Goal: Task Accomplishment & Management: Complete application form

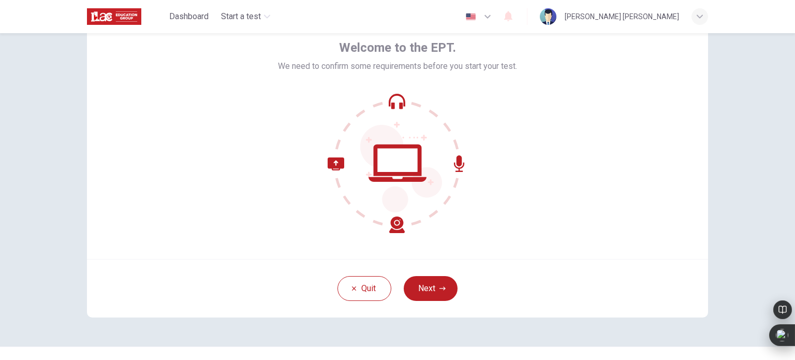
scroll to position [53, 0]
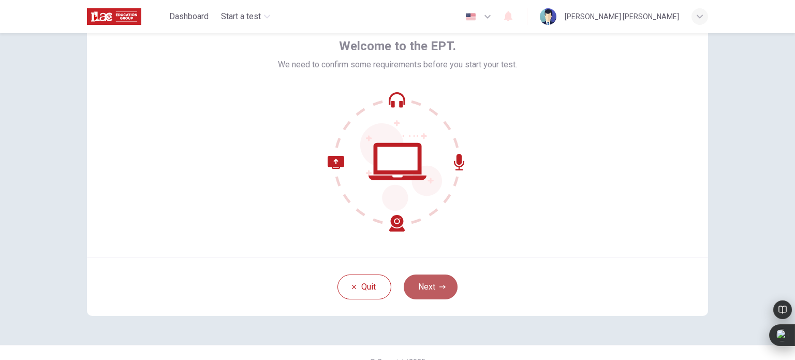
click at [422, 283] on button "Next" at bounding box center [430, 286] width 54 height 25
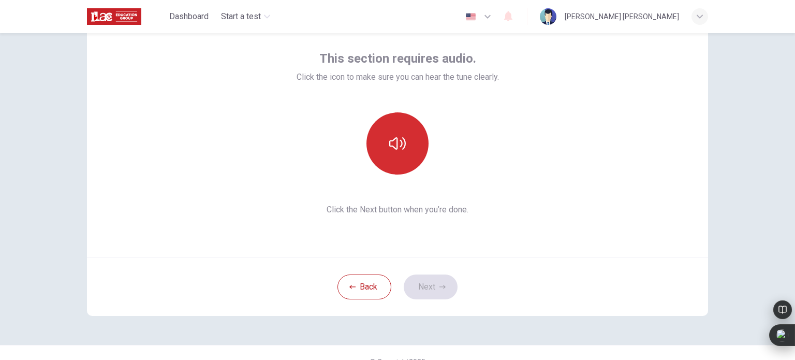
click at [393, 151] on icon "button" at bounding box center [397, 143] width 17 height 17
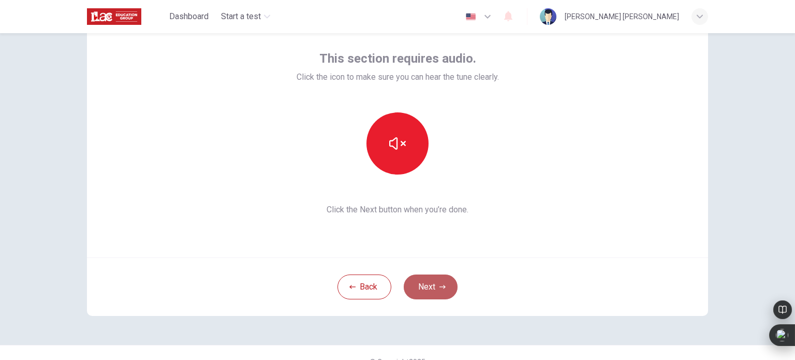
click at [424, 291] on button "Next" at bounding box center [430, 286] width 54 height 25
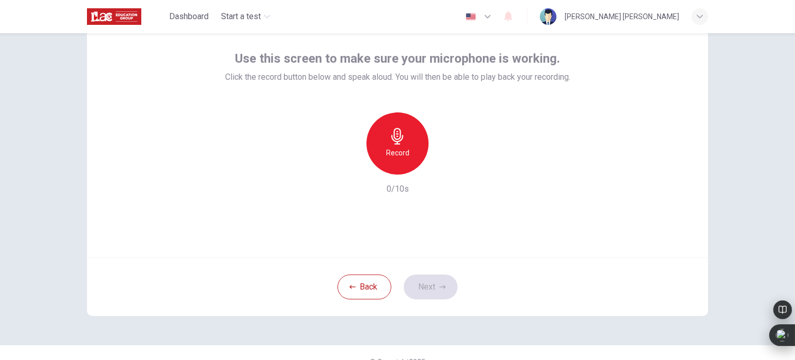
click at [401, 142] on icon "button" at bounding box center [397, 136] width 17 height 17
click at [443, 167] on icon "button" at bounding box center [445, 166] width 10 height 10
click at [429, 283] on button "Next" at bounding box center [430, 286] width 54 height 25
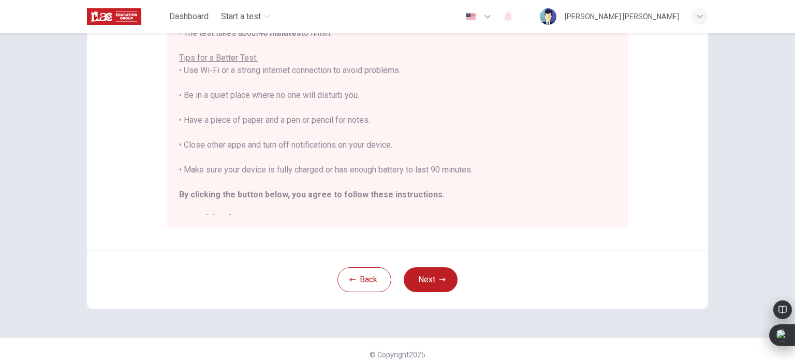
scroll to position [206, 0]
click at [425, 282] on button "Next" at bounding box center [430, 277] width 54 height 25
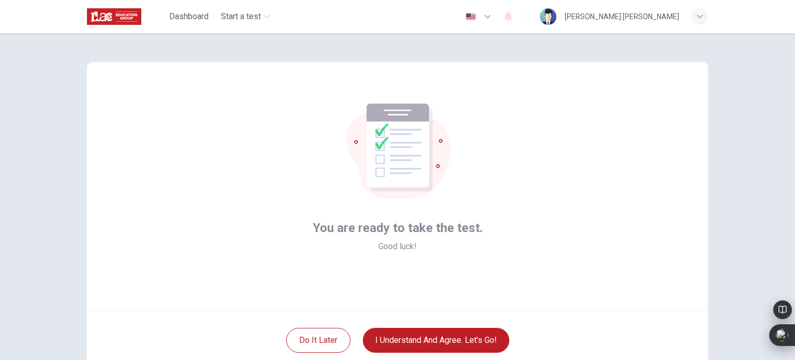
scroll to position [71, 0]
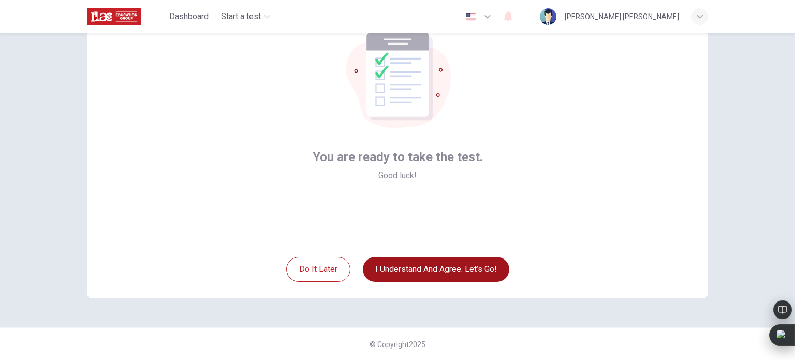
click at [451, 267] on button "I understand and agree. Let’s go!" at bounding box center [436, 269] width 146 height 25
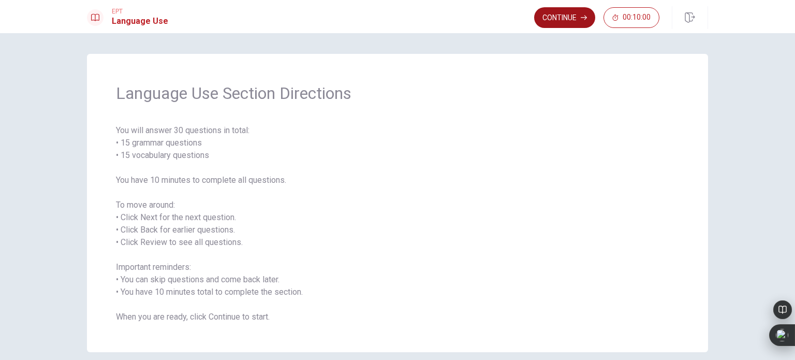
click at [552, 18] on button "Continue" at bounding box center [564, 17] width 61 height 21
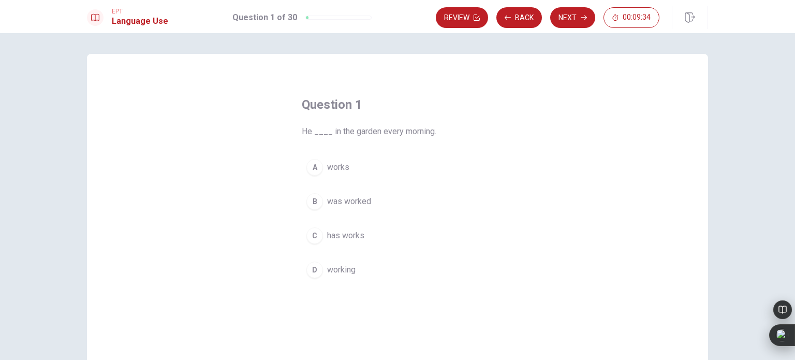
click at [333, 166] on span "works" at bounding box center [338, 167] width 22 height 12
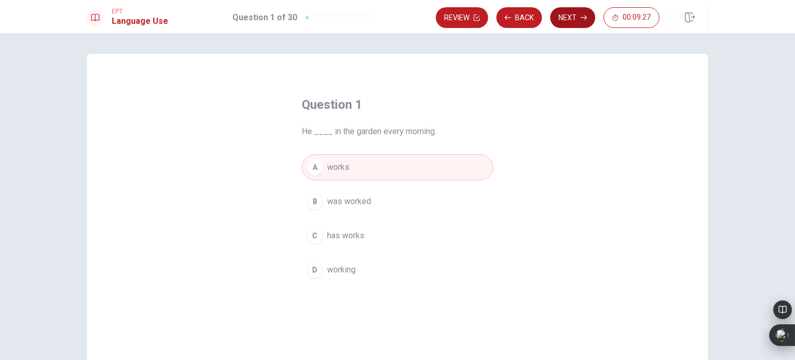
click at [570, 19] on button "Next" at bounding box center [572, 17] width 45 height 21
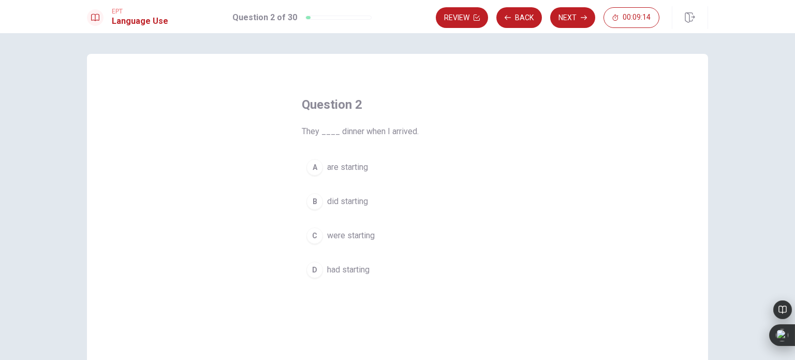
click at [315, 236] on div "C" at bounding box center [314, 235] width 17 height 17
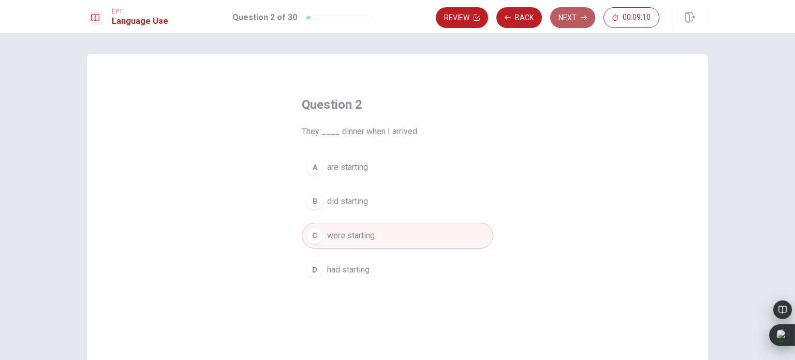
click at [568, 17] on button "Next" at bounding box center [572, 17] width 45 height 21
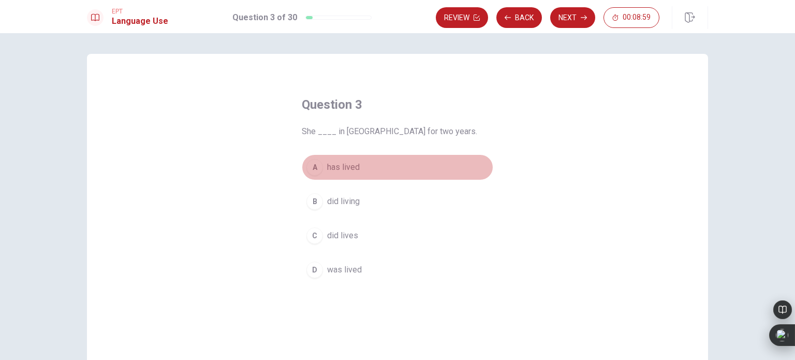
click at [341, 168] on span "has lived" at bounding box center [343, 167] width 33 height 12
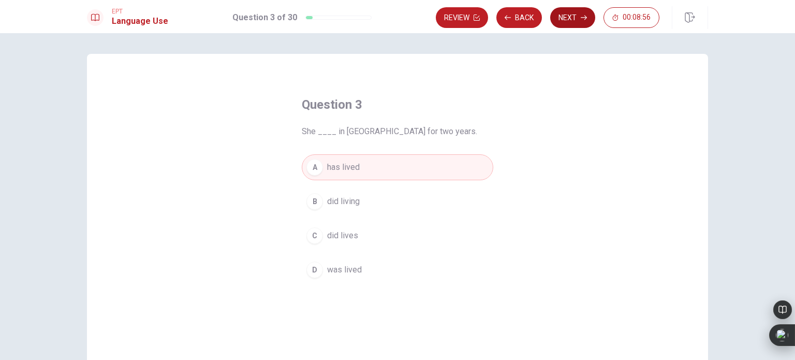
click at [563, 21] on button "Next" at bounding box center [572, 17] width 45 height 21
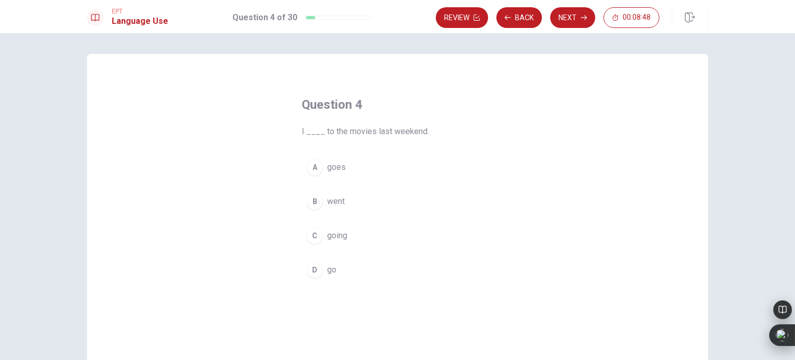
click at [337, 206] on span "went" at bounding box center [336, 201] width 18 height 12
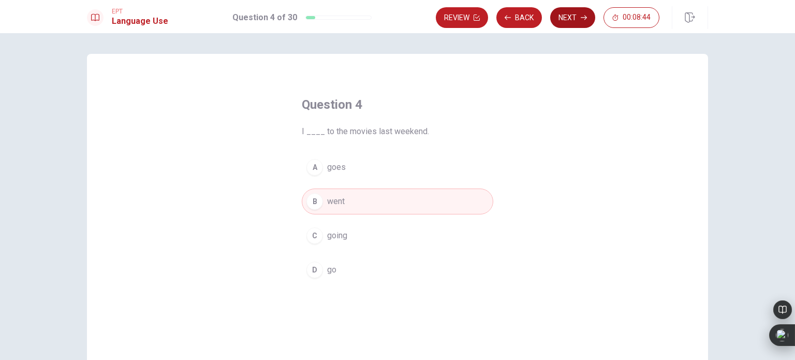
click at [571, 14] on button "Next" at bounding box center [572, 17] width 45 height 21
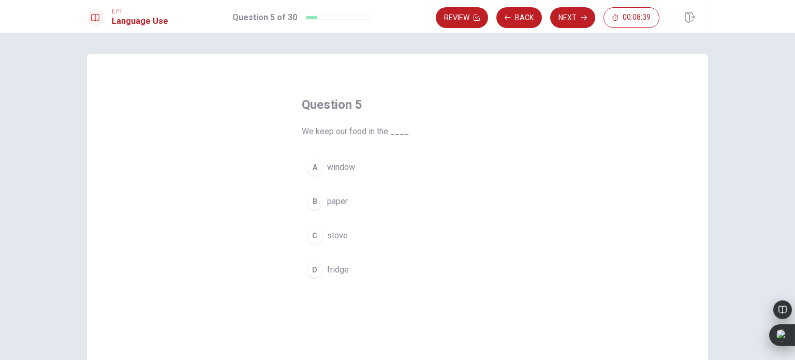
click at [327, 267] on span "fridge" at bounding box center [338, 269] width 22 height 12
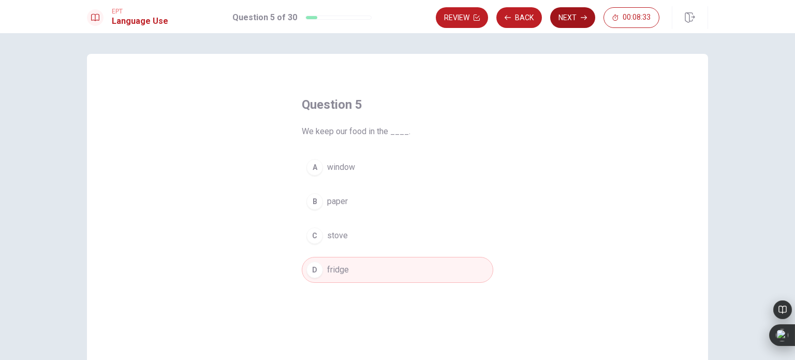
click at [567, 18] on button "Next" at bounding box center [572, 17] width 45 height 21
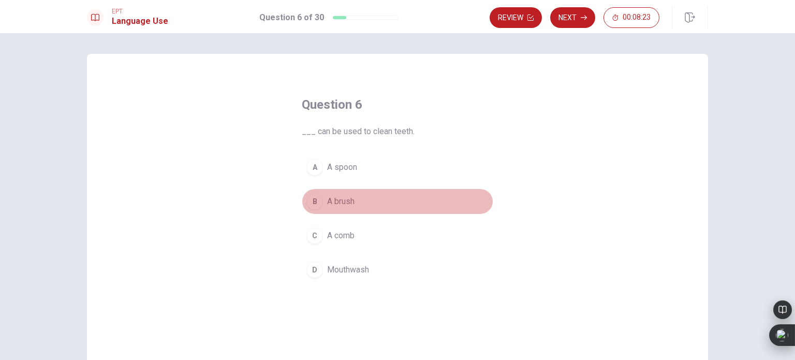
click at [338, 200] on span "A brush" at bounding box center [340, 201] width 27 height 12
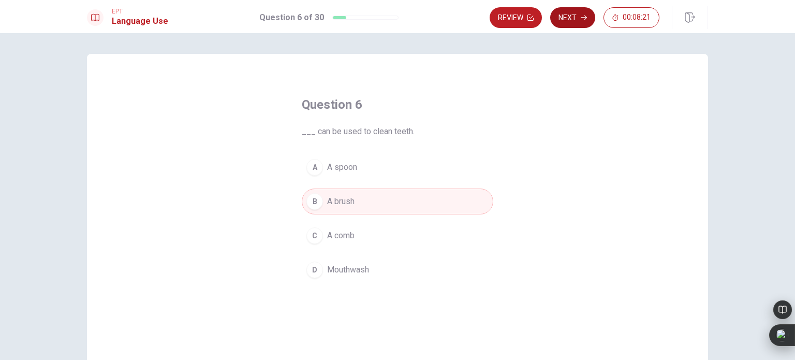
click at [563, 16] on button "Next" at bounding box center [572, 17] width 45 height 21
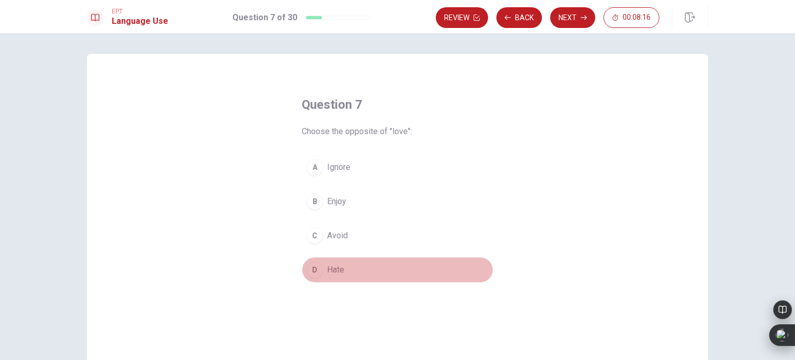
click at [339, 270] on span "Hate" at bounding box center [335, 269] width 17 height 12
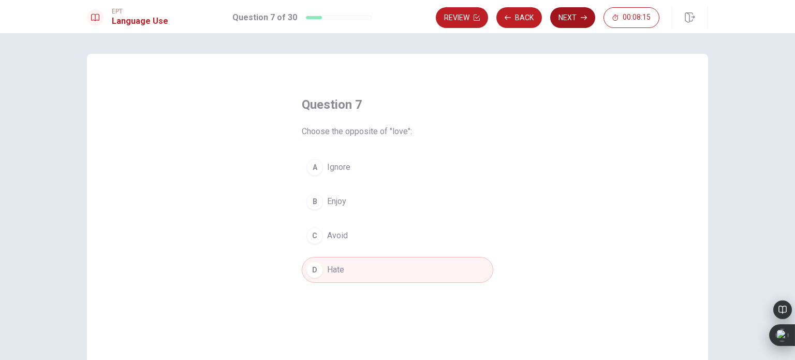
click at [573, 18] on button "Next" at bounding box center [572, 17] width 45 height 21
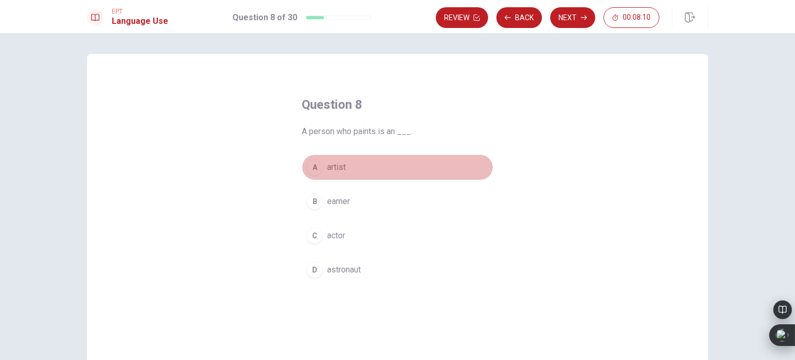
click at [334, 168] on span "artist" at bounding box center [336, 167] width 19 height 12
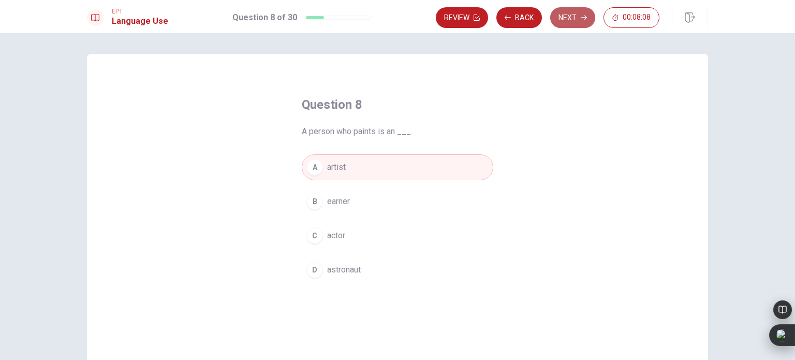
click at [567, 21] on button "Next" at bounding box center [572, 17] width 45 height 21
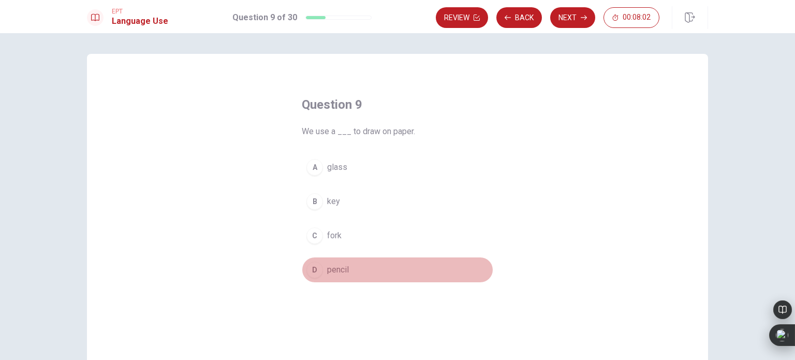
click at [327, 267] on span "pencil" at bounding box center [338, 269] width 22 height 12
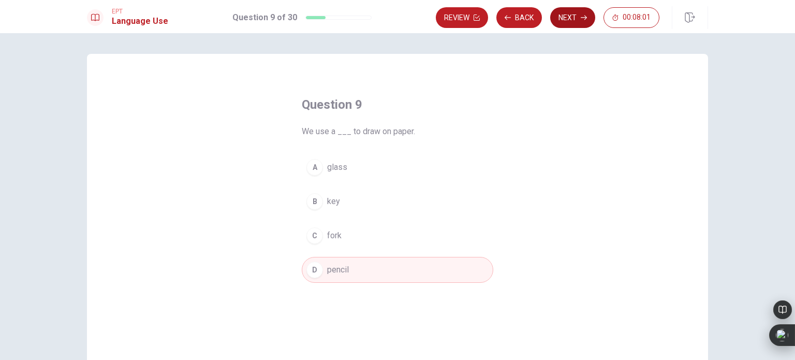
click at [570, 20] on button "Next" at bounding box center [572, 17] width 45 height 21
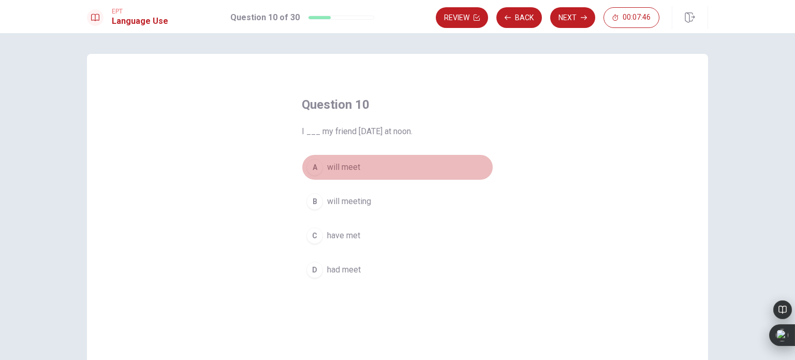
click at [334, 170] on span "will meet" at bounding box center [343, 167] width 33 height 12
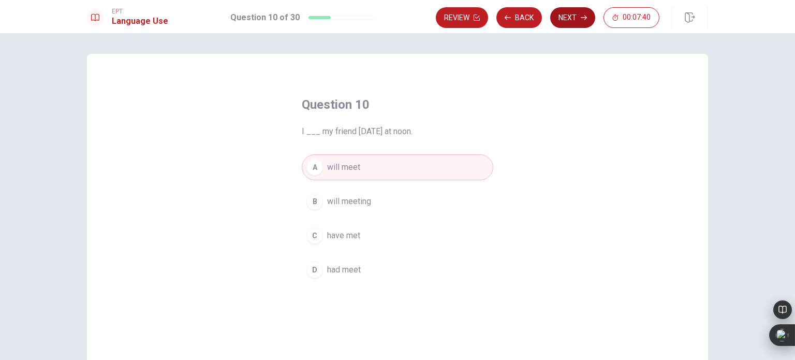
click at [565, 18] on button "Next" at bounding box center [572, 17] width 45 height 21
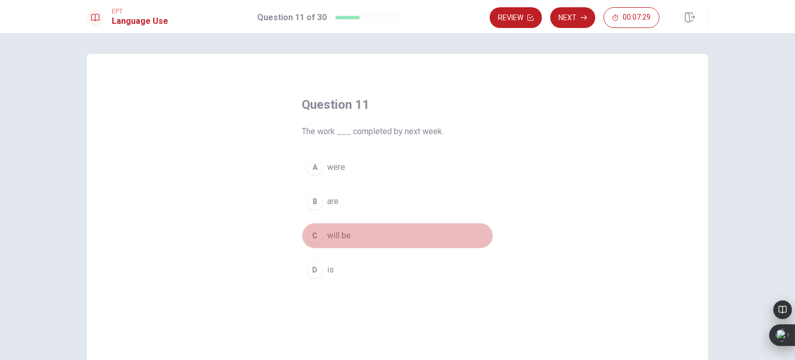
click at [327, 235] on span "will be" at bounding box center [339, 235] width 24 height 12
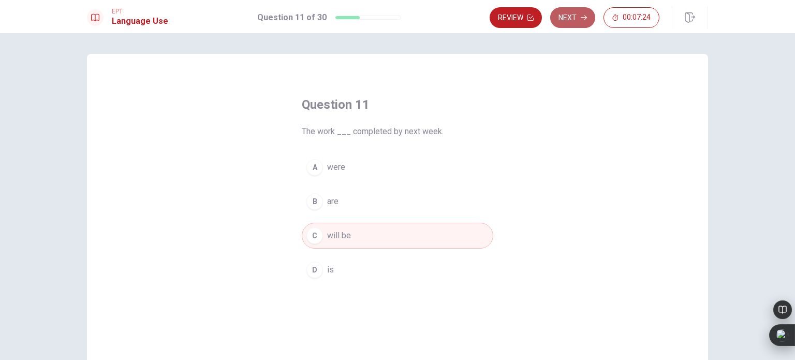
click at [569, 18] on button "Next" at bounding box center [572, 17] width 45 height 21
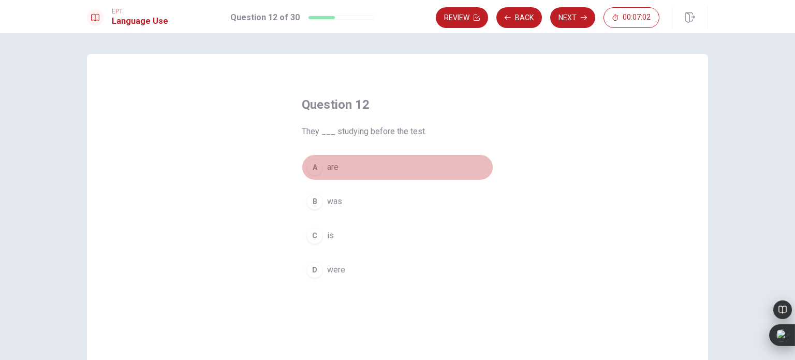
click at [330, 167] on span "are" at bounding box center [332, 167] width 11 height 12
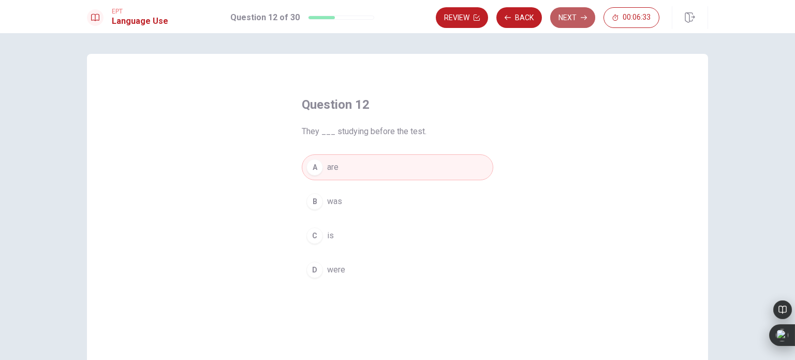
click at [567, 20] on button "Next" at bounding box center [572, 17] width 45 height 21
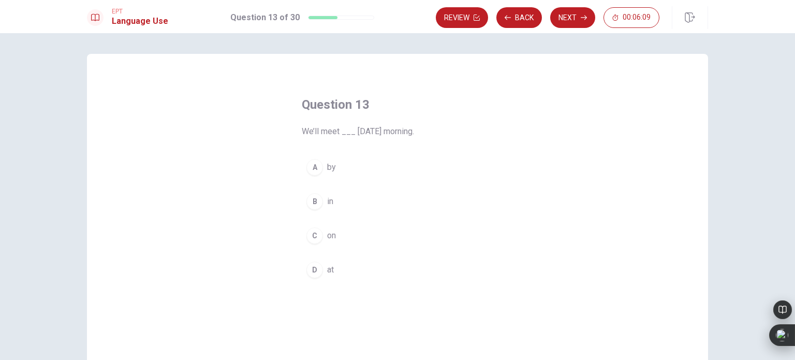
click at [333, 237] on span "on" at bounding box center [331, 235] width 9 height 12
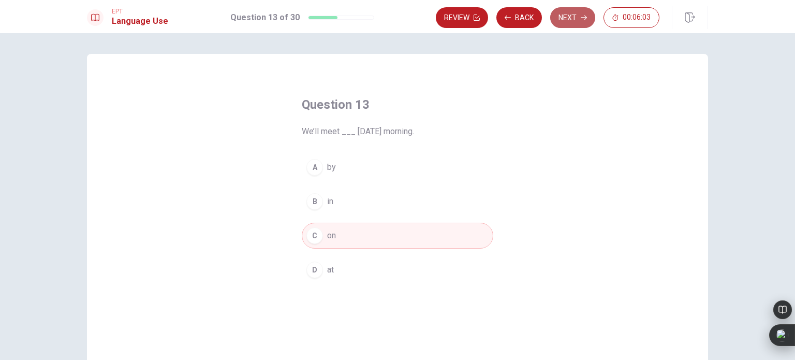
click at [571, 20] on button "Next" at bounding box center [572, 17] width 45 height 21
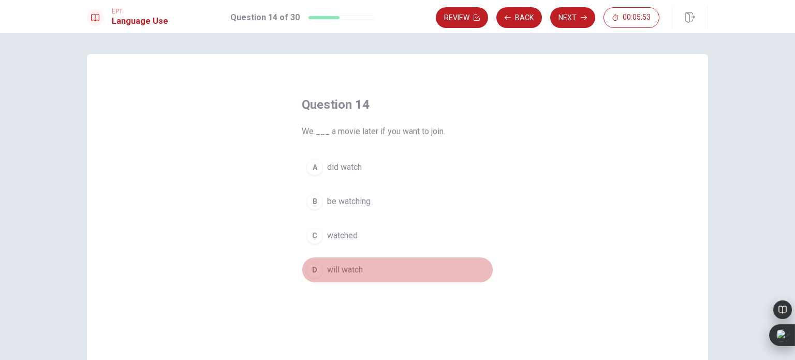
click at [352, 271] on span "will watch" at bounding box center [345, 269] width 36 height 12
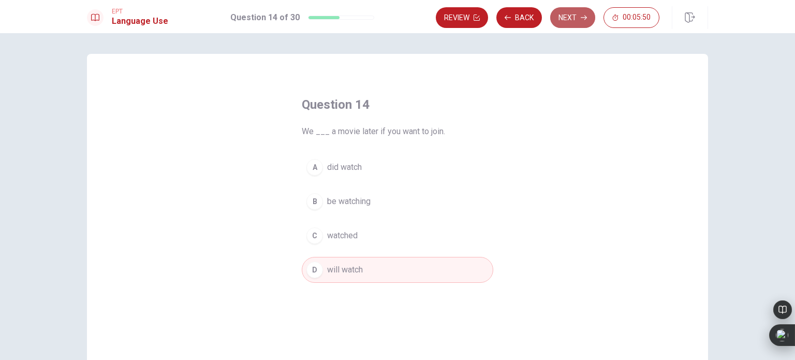
click at [568, 18] on button "Next" at bounding box center [572, 17] width 45 height 21
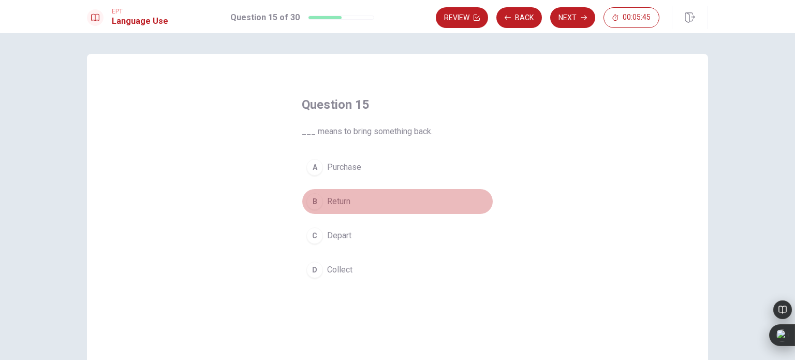
click at [339, 201] on span "Return" at bounding box center [338, 201] width 23 height 12
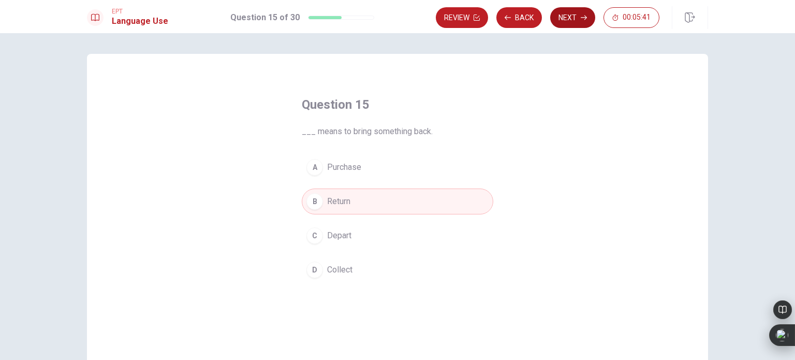
click at [566, 14] on button "Next" at bounding box center [572, 17] width 45 height 21
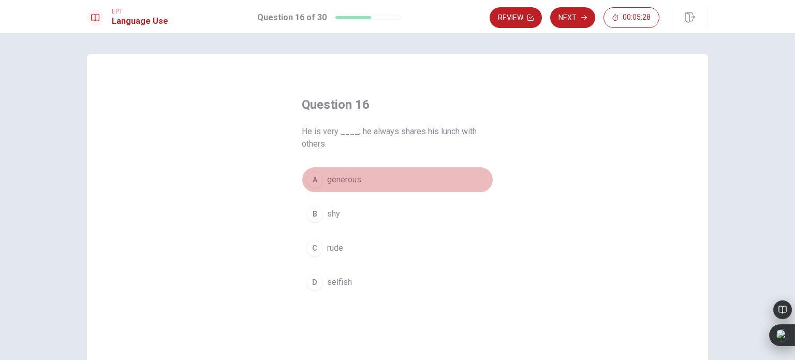
click at [349, 182] on span "generous" at bounding box center [344, 179] width 34 height 12
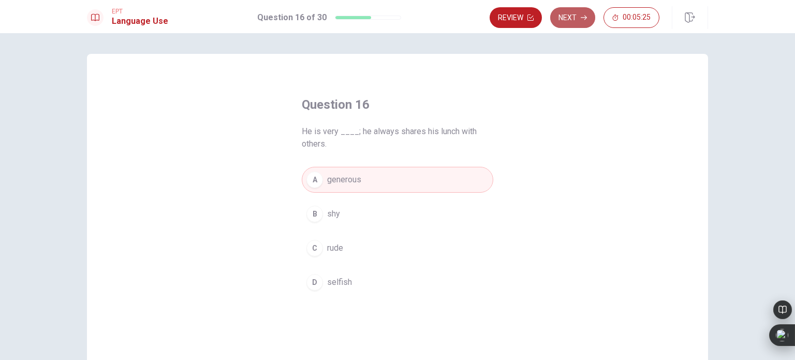
click at [566, 22] on button "Next" at bounding box center [572, 17] width 45 height 21
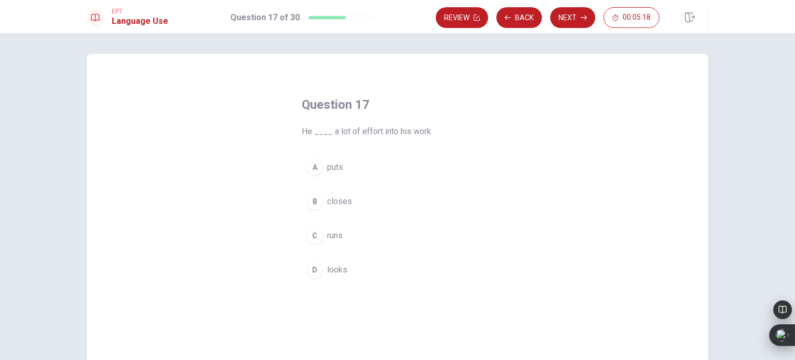
click at [334, 169] on span "puts" at bounding box center [335, 167] width 16 height 12
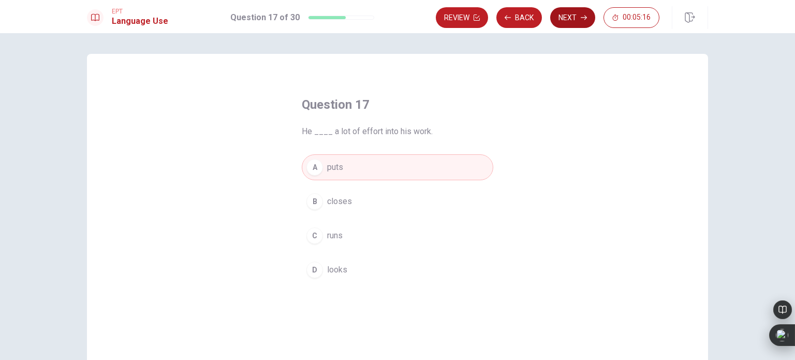
click at [563, 20] on button "Next" at bounding box center [572, 17] width 45 height 21
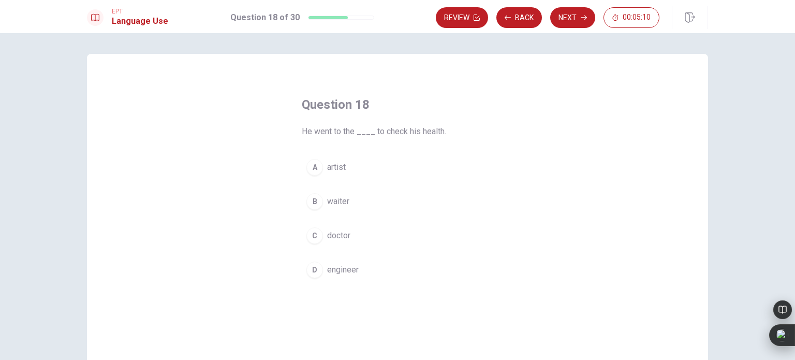
click at [340, 235] on span "doctor" at bounding box center [338, 235] width 23 height 12
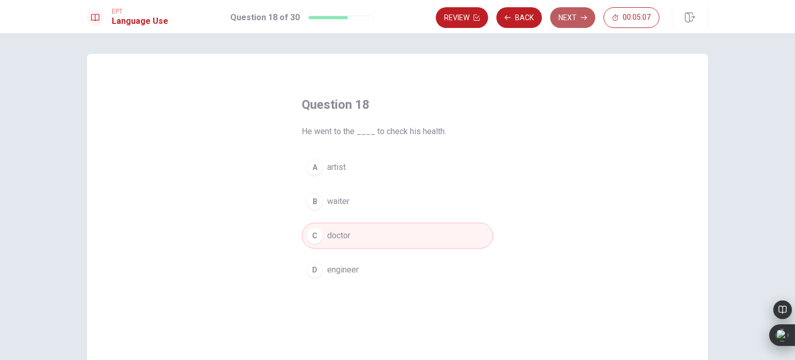
click at [567, 21] on button "Next" at bounding box center [572, 17] width 45 height 21
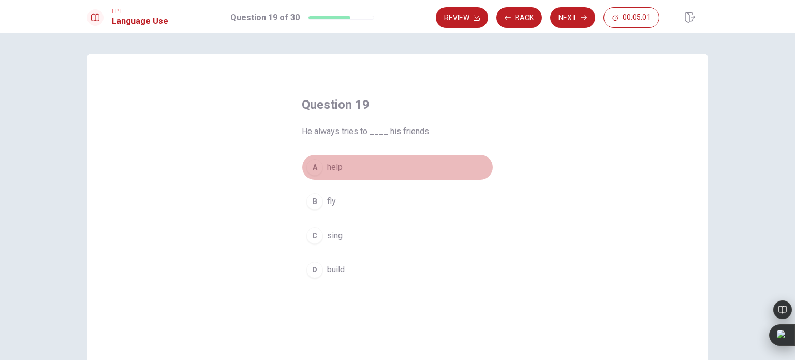
click at [339, 167] on button "A help" at bounding box center [397, 167] width 191 height 26
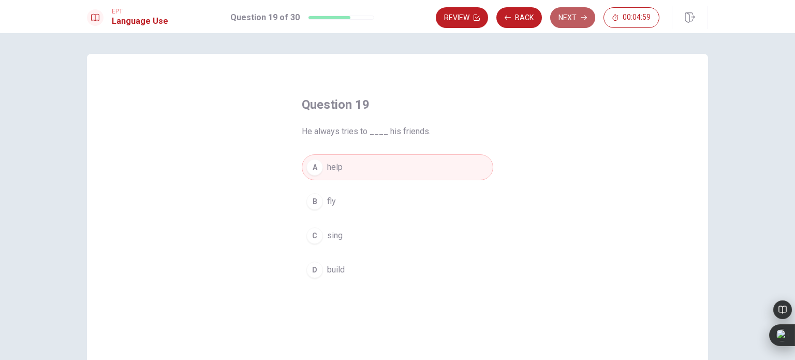
click at [563, 22] on button "Next" at bounding box center [572, 17] width 45 height 21
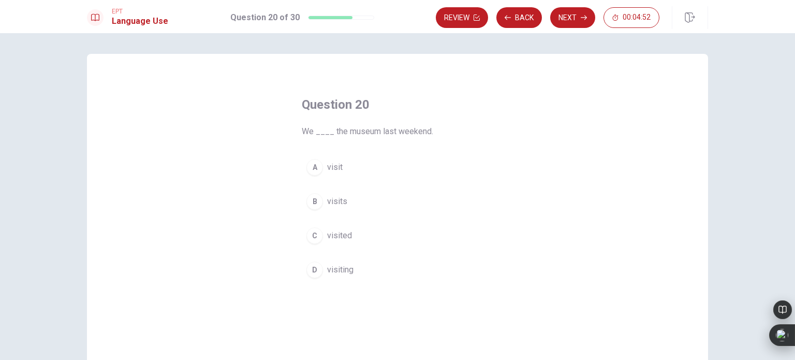
click at [333, 235] on span "visited" at bounding box center [339, 235] width 25 height 12
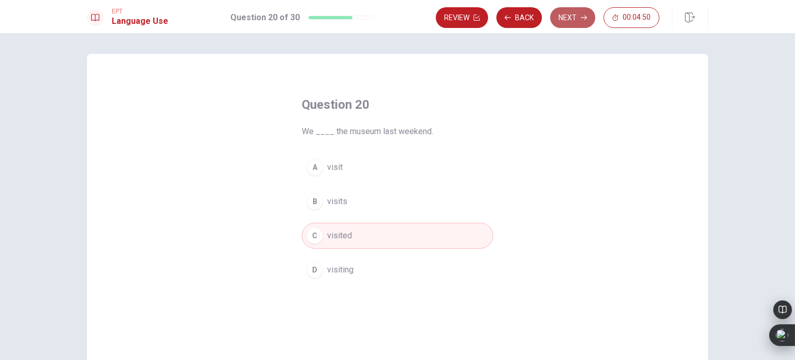
click at [562, 16] on button "Next" at bounding box center [572, 17] width 45 height 21
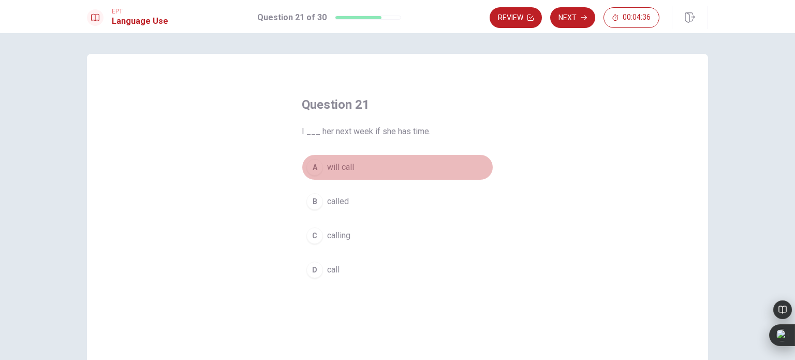
click at [351, 162] on span "will call" at bounding box center [340, 167] width 27 height 12
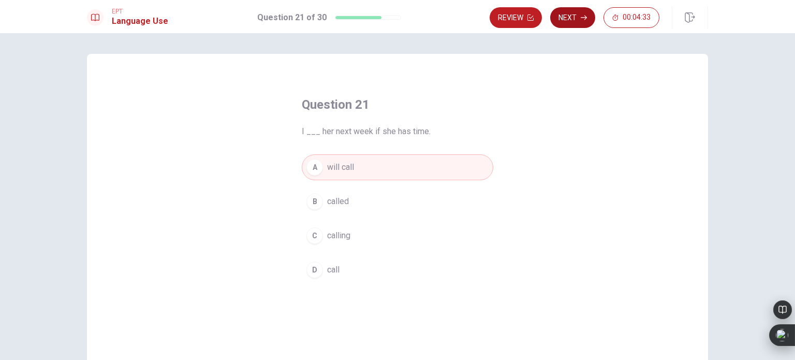
click at [567, 18] on button "Next" at bounding box center [572, 17] width 45 height 21
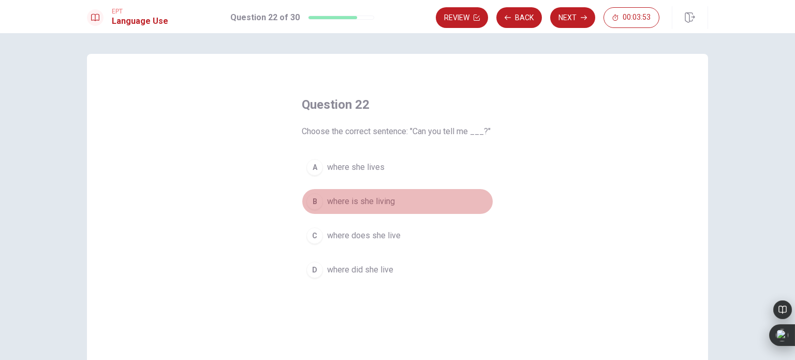
click at [343, 206] on span "where is she living" at bounding box center [361, 201] width 68 height 12
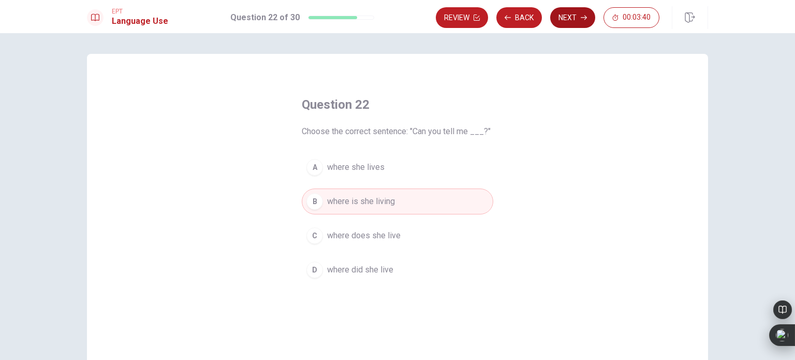
click at [570, 18] on button "Next" at bounding box center [572, 17] width 45 height 21
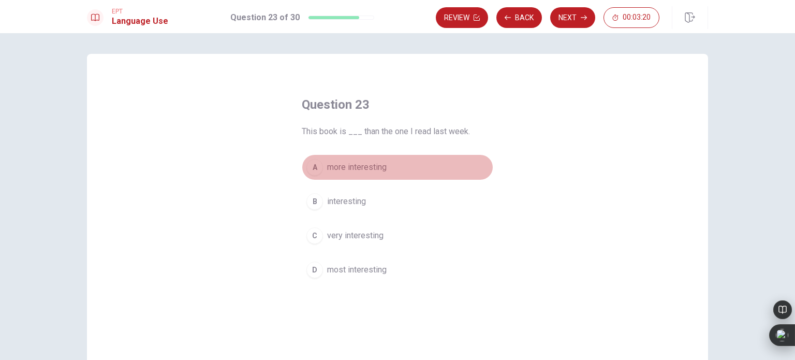
click at [331, 167] on span "more interesting" at bounding box center [356, 167] width 59 height 12
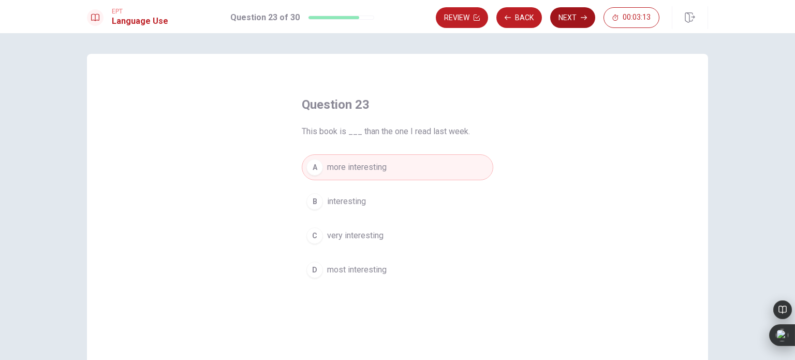
click at [566, 21] on button "Next" at bounding box center [572, 17] width 45 height 21
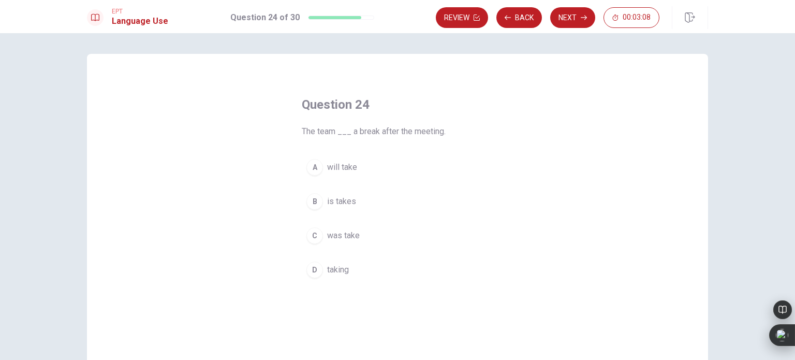
click at [339, 167] on span "will take" at bounding box center [342, 167] width 30 height 12
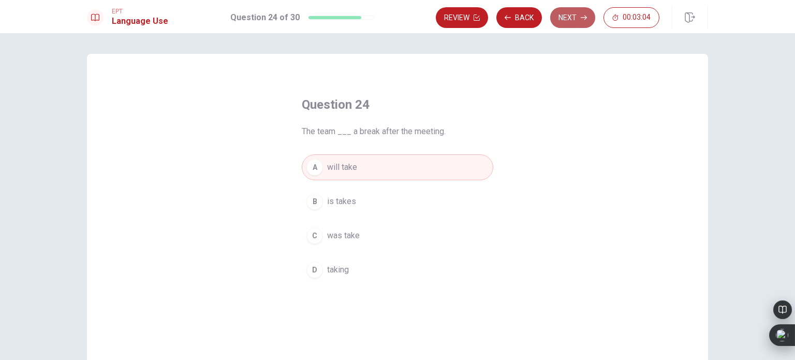
click at [567, 18] on button "Next" at bounding box center [572, 17] width 45 height 21
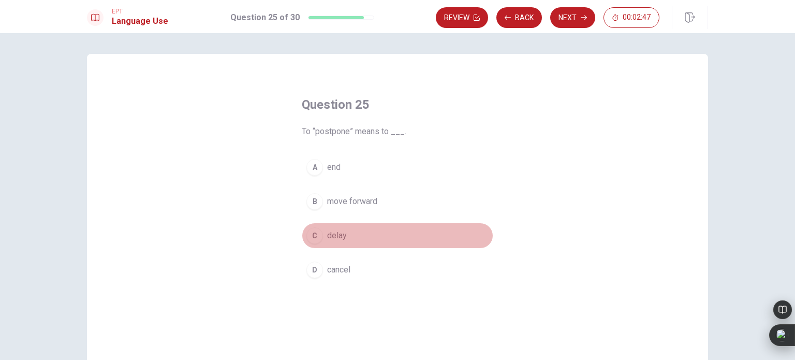
click at [330, 238] on span "delay" at bounding box center [337, 235] width 20 height 12
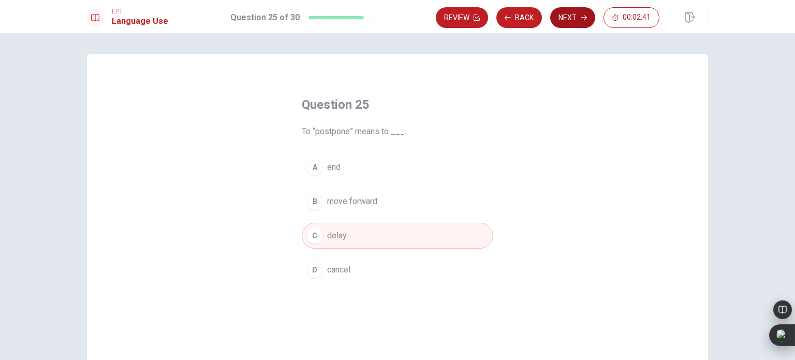
click at [566, 22] on button "Next" at bounding box center [572, 17] width 45 height 21
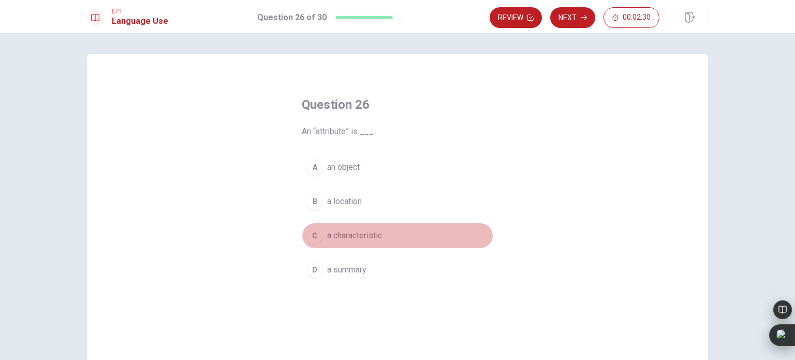
click at [343, 238] on span "a characteristic" at bounding box center [354, 235] width 55 height 12
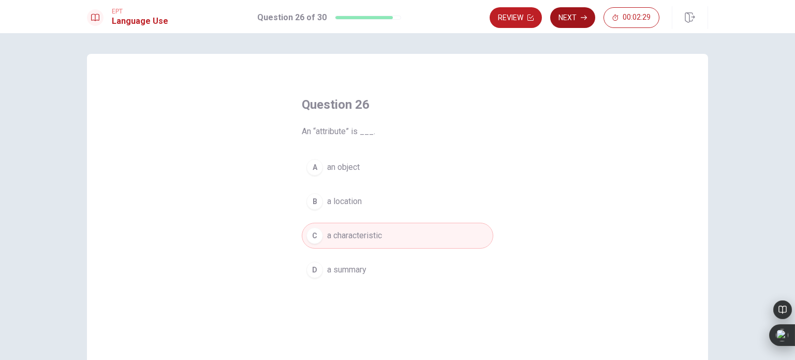
click at [569, 17] on button "Next" at bounding box center [572, 17] width 45 height 21
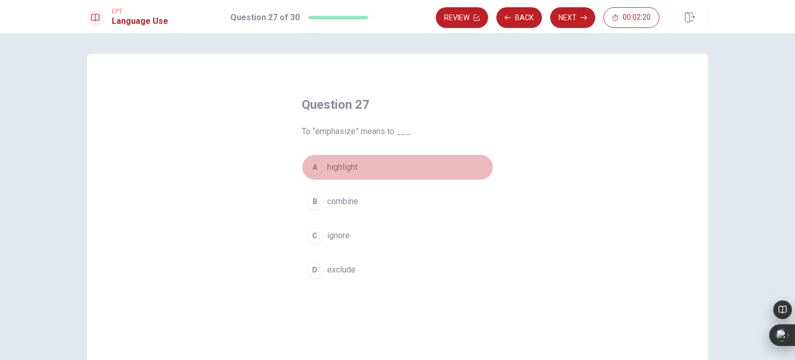
click at [340, 169] on span "highlight" at bounding box center [342, 167] width 31 height 12
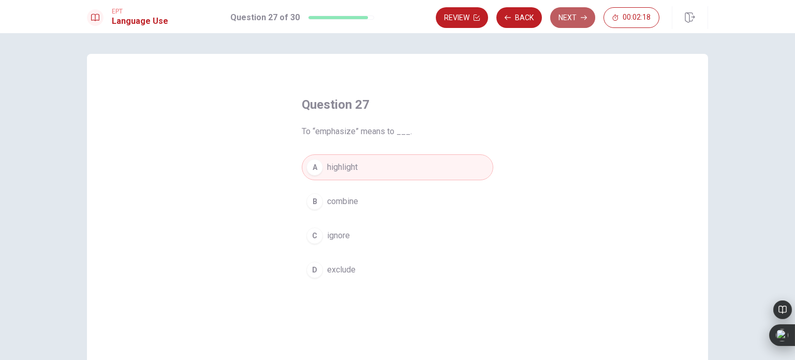
click at [569, 18] on button "Next" at bounding box center [572, 17] width 45 height 21
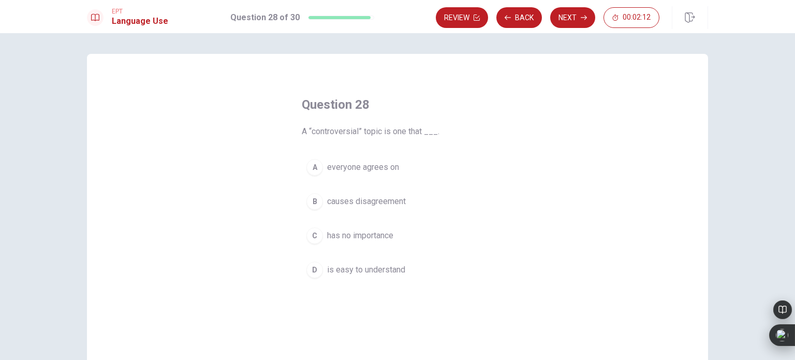
click at [369, 201] on span "causes disagreement" at bounding box center [366, 201] width 79 height 12
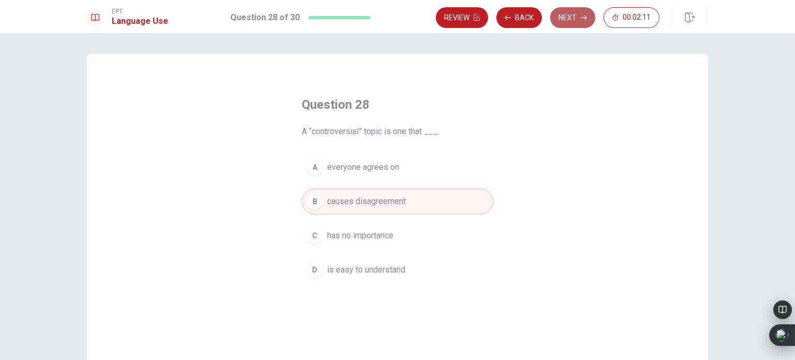
click at [572, 18] on button "Next" at bounding box center [572, 17] width 45 height 21
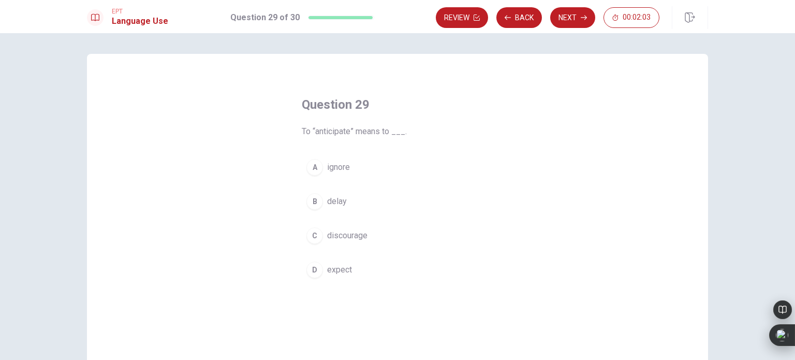
click at [336, 268] on span "expect" at bounding box center [339, 269] width 25 height 12
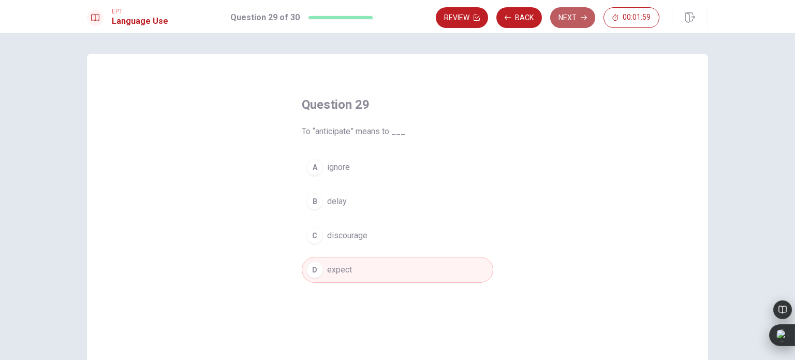
click at [567, 18] on button "Next" at bounding box center [572, 17] width 45 height 21
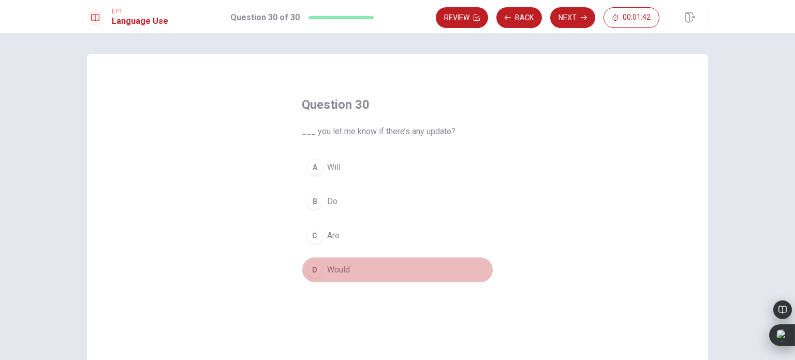
click at [333, 268] on span "Would" at bounding box center [338, 269] width 23 height 12
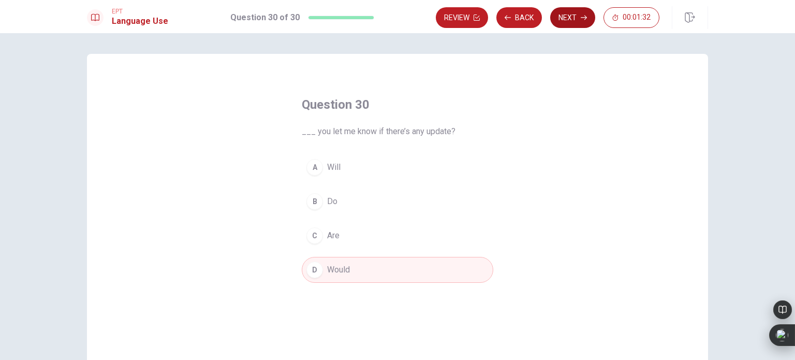
click at [567, 19] on button "Next" at bounding box center [572, 17] width 45 height 21
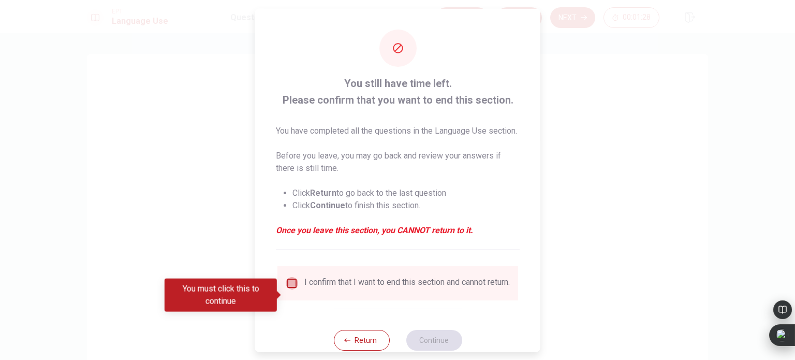
click at [291, 289] on input "You must click this to continue" at bounding box center [292, 282] width 12 height 12
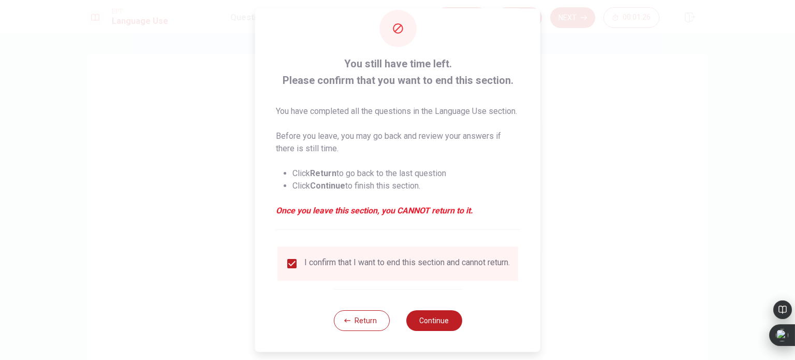
scroll to position [38, 0]
click at [438, 322] on button "Continue" at bounding box center [434, 320] width 56 height 21
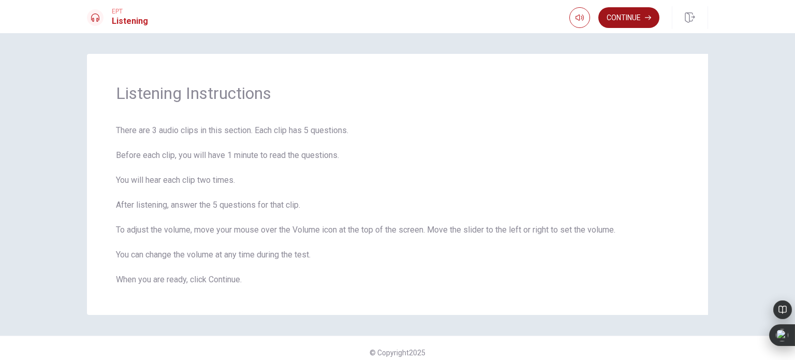
click at [621, 18] on button "Continue" at bounding box center [628, 17] width 61 height 21
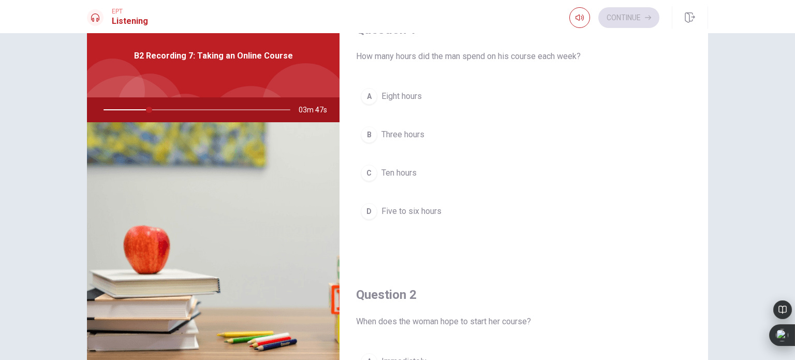
scroll to position [0, 0]
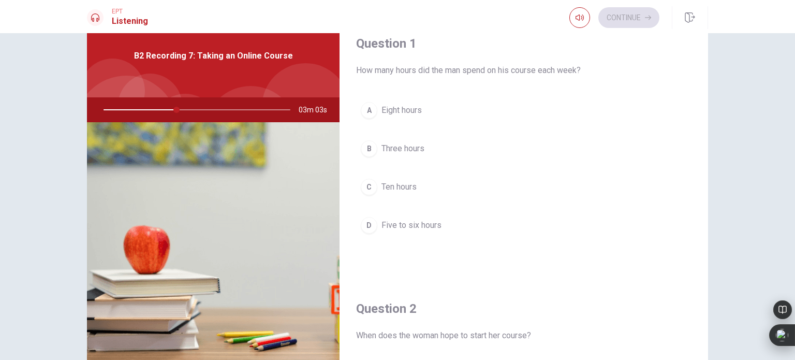
click at [410, 224] on span "Five to six hours" at bounding box center [411, 225] width 60 height 12
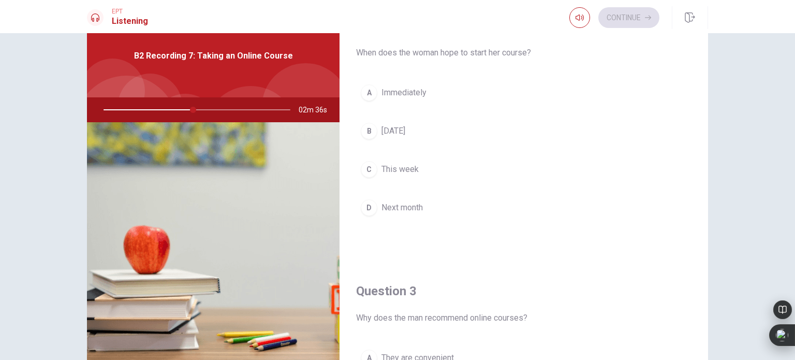
scroll to position [279, 0]
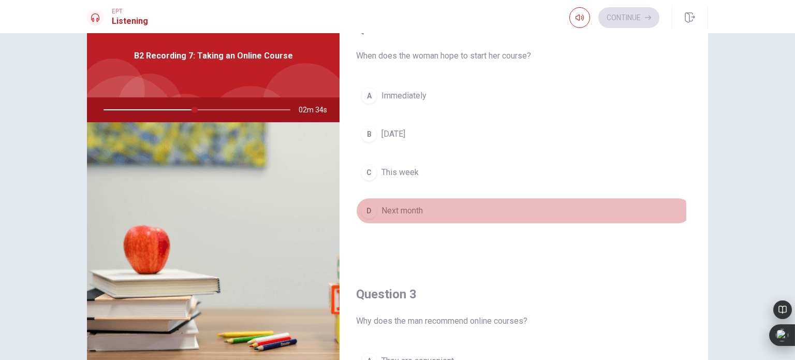
click at [391, 212] on span "Next month" at bounding box center [401, 210] width 41 height 12
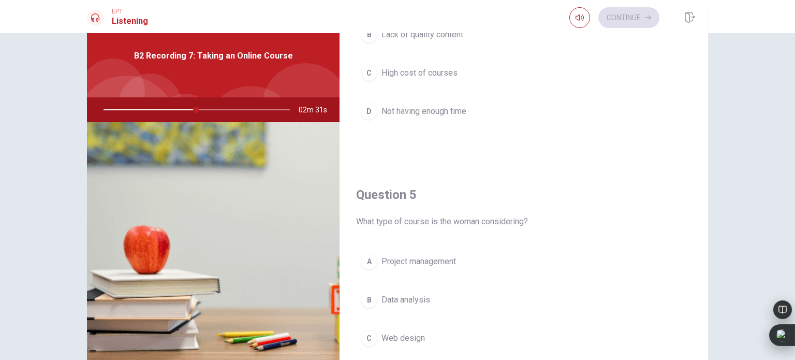
scroll to position [960, 0]
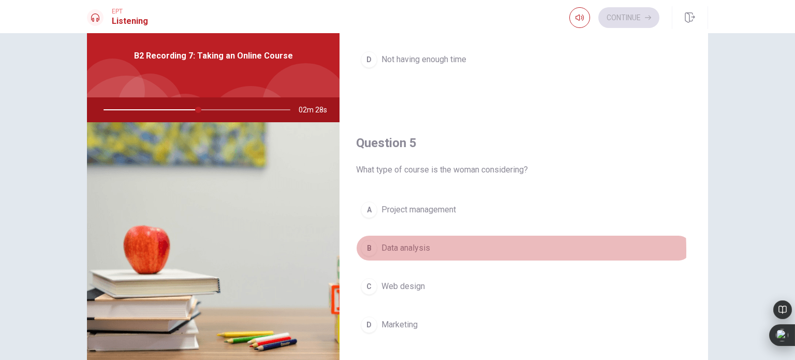
click at [396, 246] on span "Data analysis" at bounding box center [405, 248] width 49 height 12
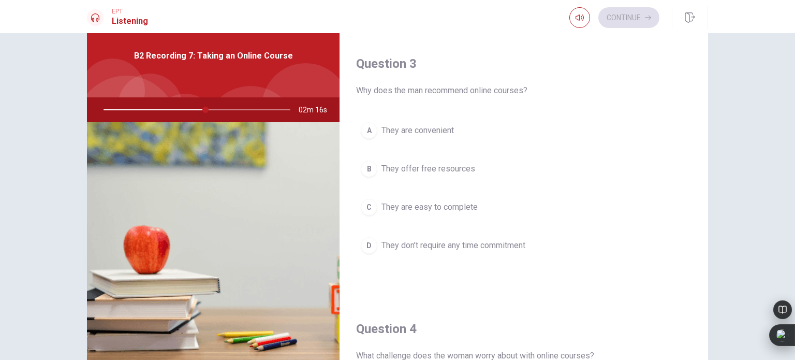
scroll to position [513, 0]
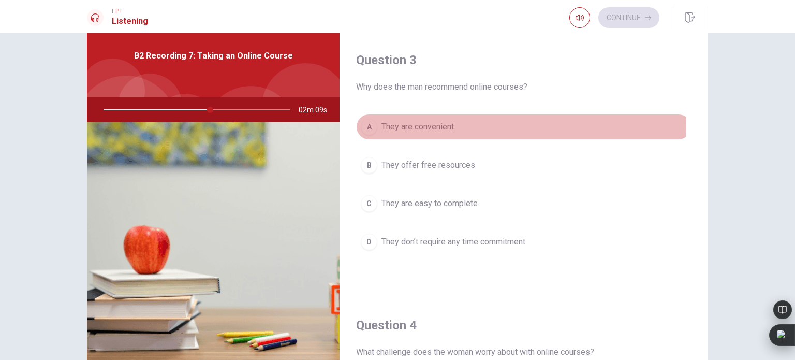
click at [410, 125] on span "They are convenient" at bounding box center [417, 127] width 72 height 12
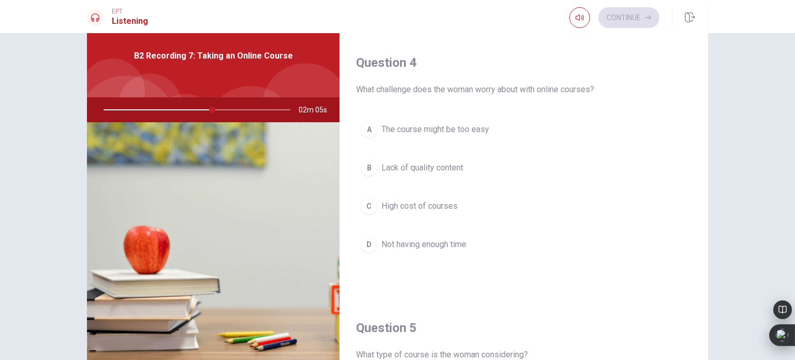
scroll to position [776, 0]
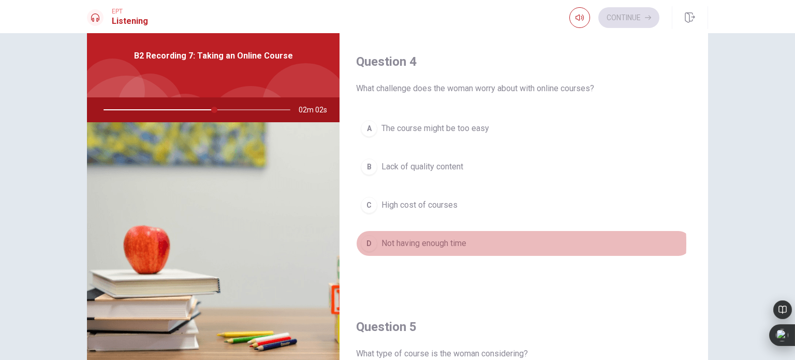
click at [447, 239] on span "Not having enough time" at bounding box center [423, 243] width 85 height 12
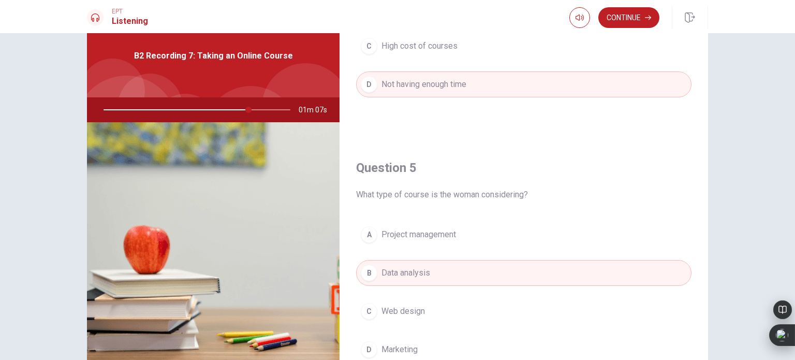
scroll to position [960, 0]
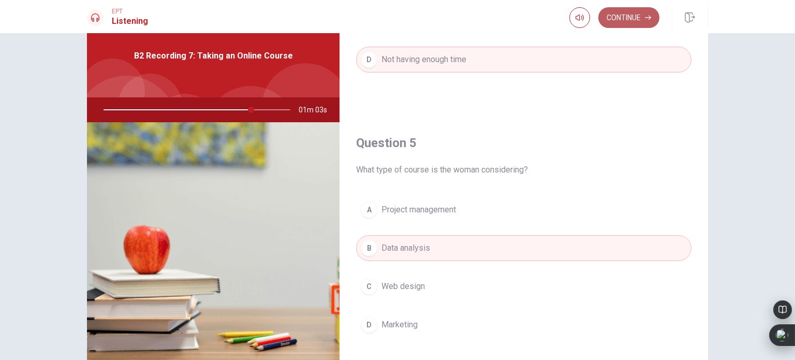
click at [616, 18] on button "Continue" at bounding box center [628, 17] width 61 height 21
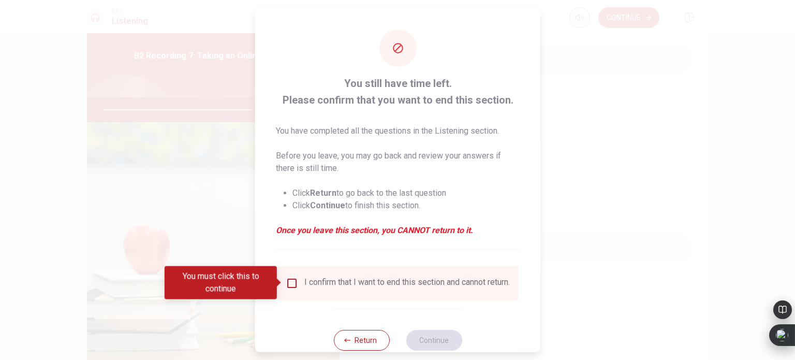
click at [288, 282] on input "You must click this to continue" at bounding box center [292, 282] width 12 height 12
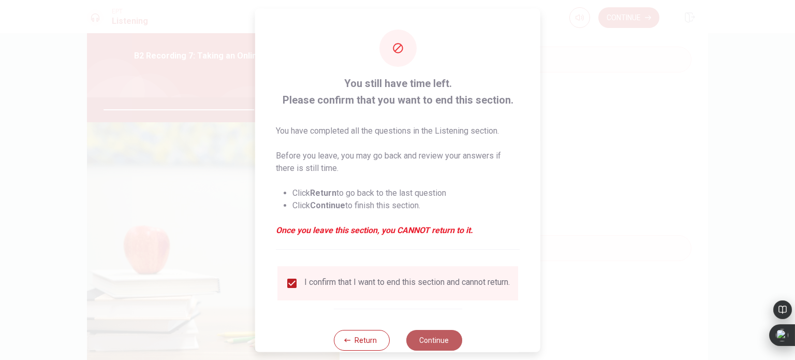
click at [426, 343] on button "Continue" at bounding box center [434, 339] width 56 height 21
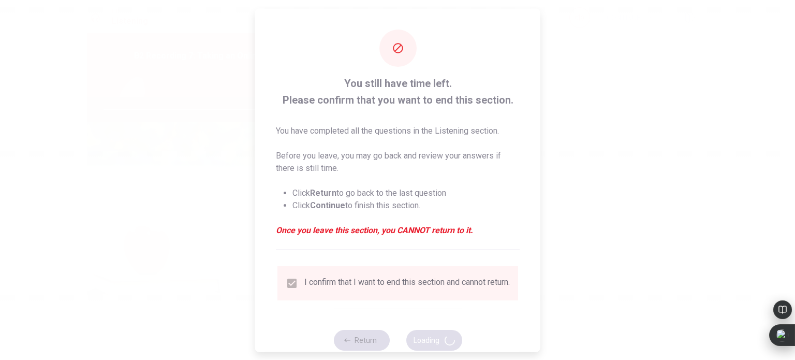
type input "83"
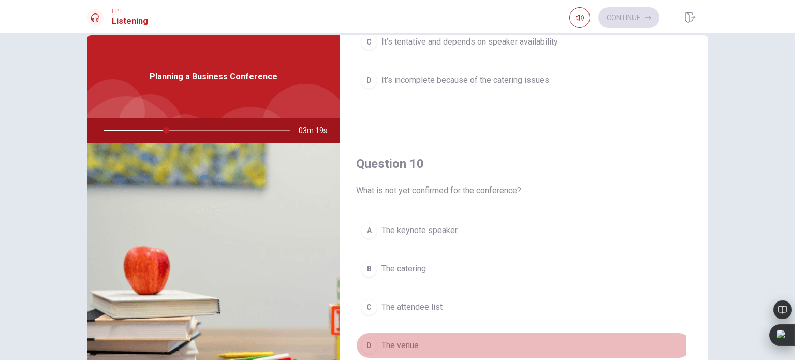
click at [404, 341] on span "The venue" at bounding box center [399, 345] width 37 height 12
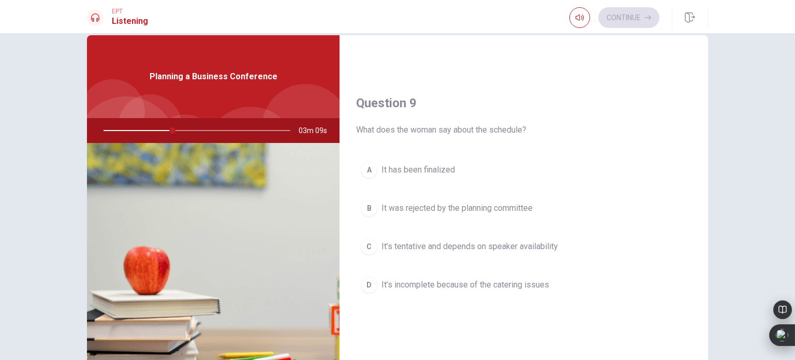
scroll to position [753, 0]
click at [517, 245] on span "It’s tentative and depends on speaker availability" at bounding box center [469, 249] width 176 height 12
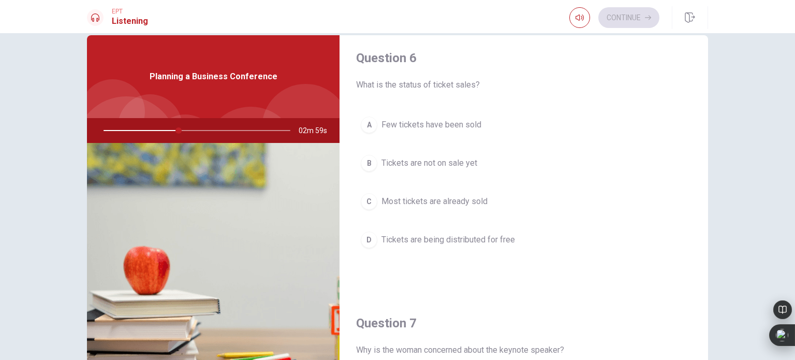
scroll to position [0, 0]
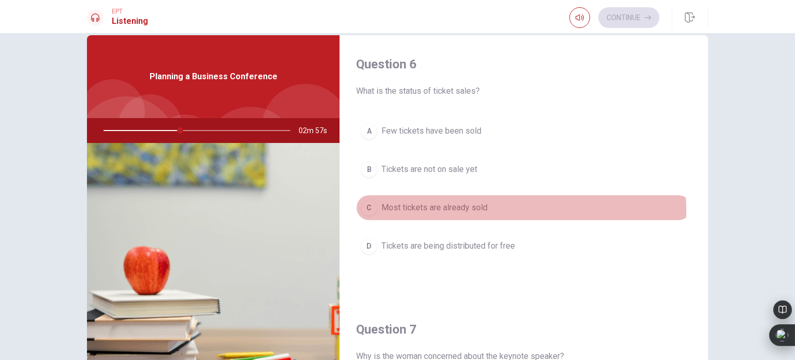
click at [455, 210] on span "Most tickets are already sold" at bounding box center [434, 207] width 106 height 12
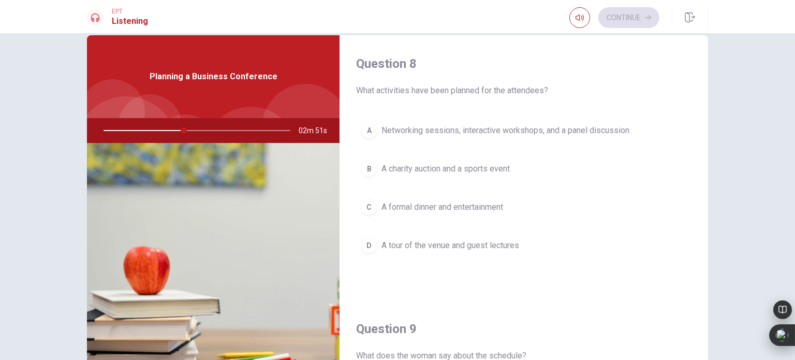
scroll to position [532, 0]
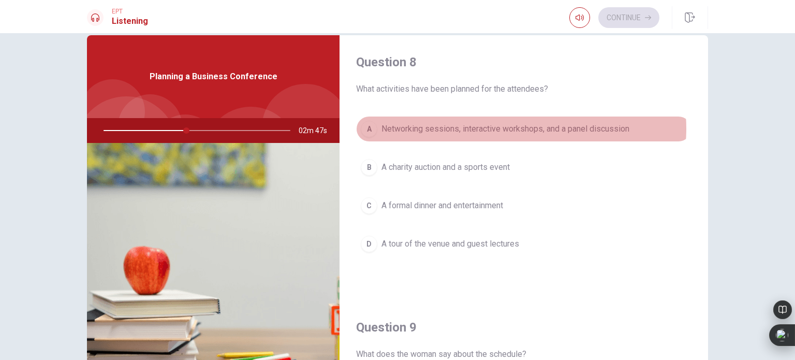
click at [509, 126] on span "Networking sessions, interactive workshops, and a panel discussion" at bounding box center [505, 129] width 248 height 12
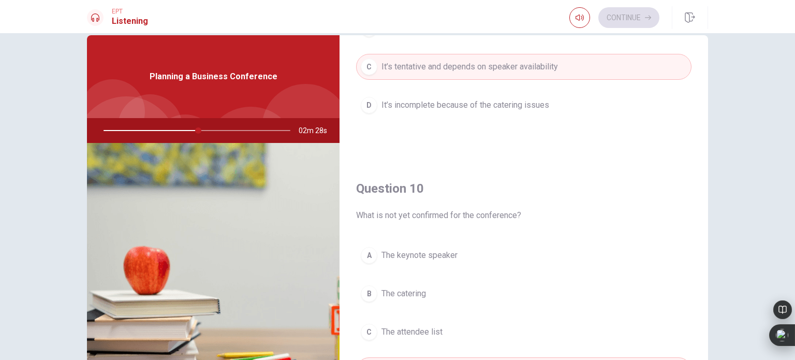
scroll to position [960, 0]
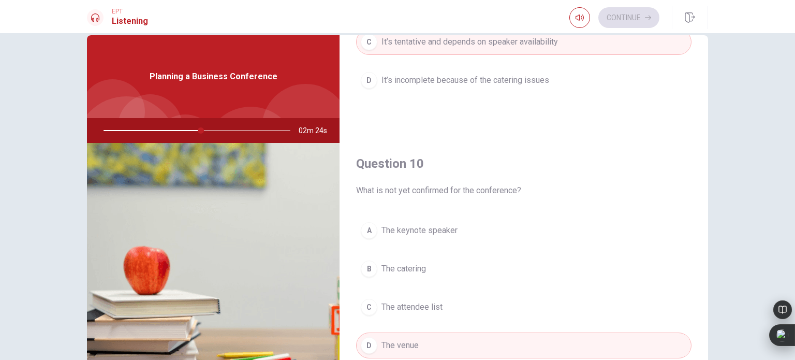
click at [419, 228] on span "The keynote speaker" at bounding box center [419, 230] width 76 height 12
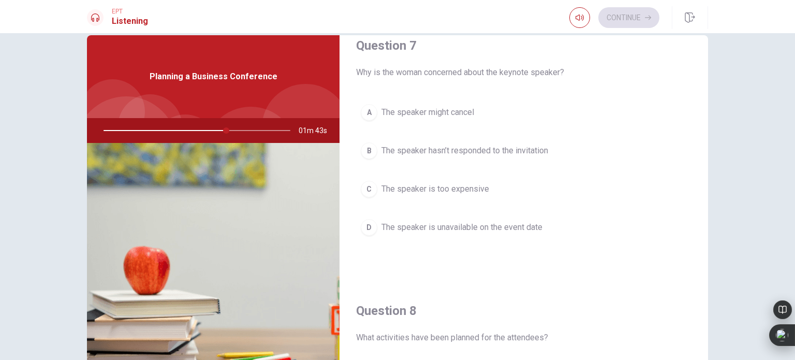
scroll to position [284, 0]
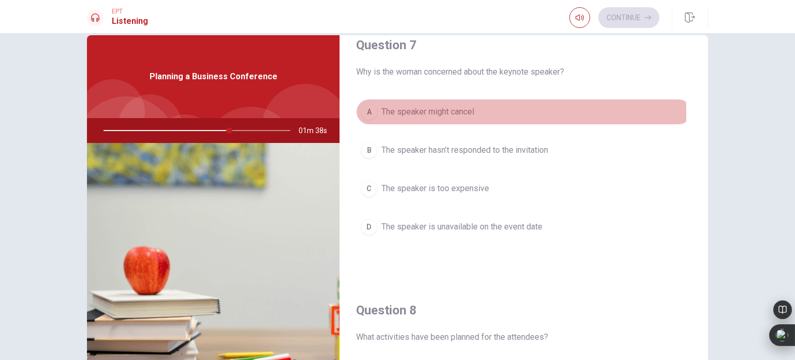
click at [424, 112] on span "The speaker might cancel" at bounding box center [427, 112] width 93 height 12
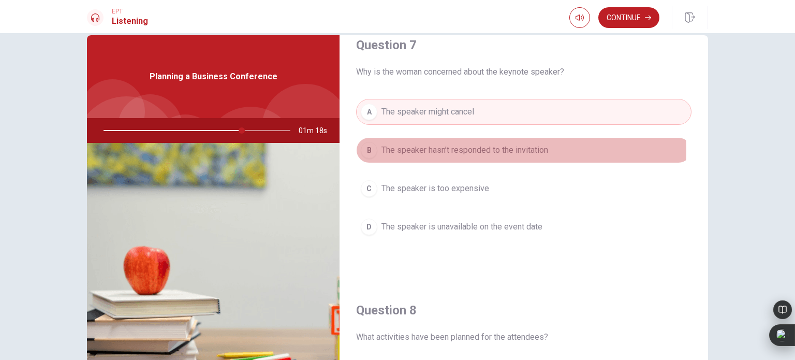
click at [411, 148] on span "The speaker hasn’t responded to the invitation" at bounding box center [464, 150] width 167 height 12
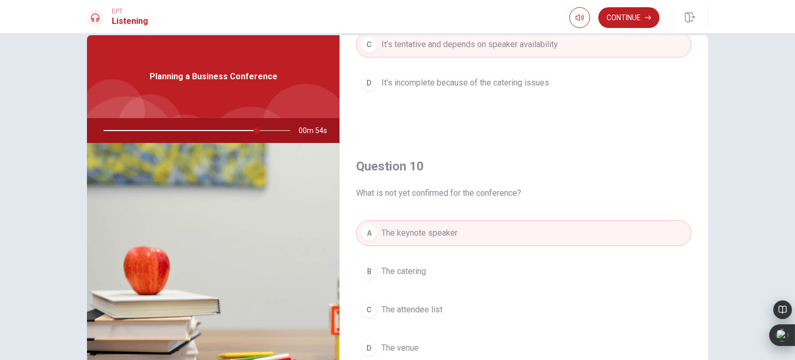
scroll to position [960, 0]
click at [613, 17] on button "Continue" at bounding box center [628, 17] width 61 height 21
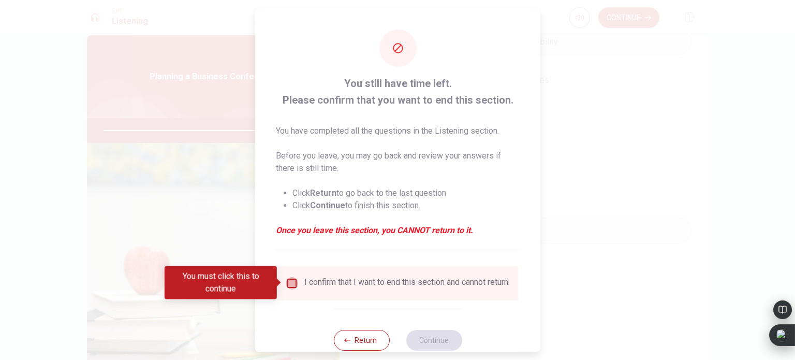
click at [292, 285] on input "You must click this to continue" at bounding box center [292, 282] width 12 height 12
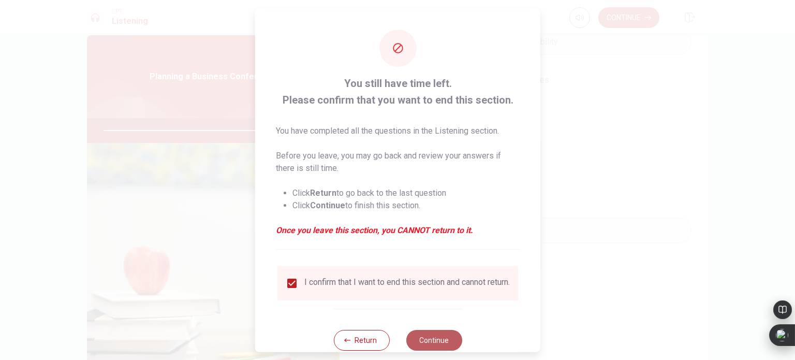
click at [416, 345] on button "Continue" at bounding box center [434, 339] width 56 height 21
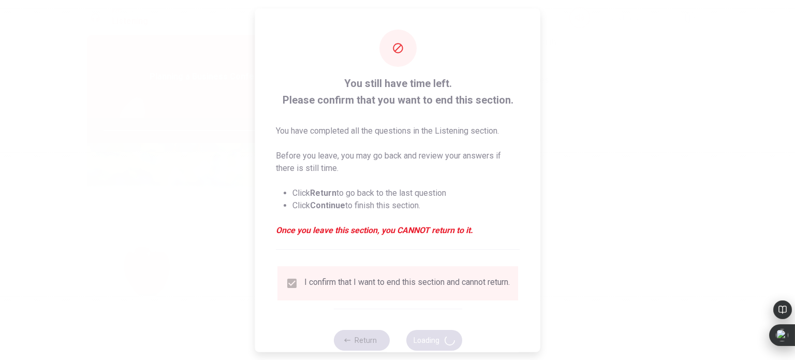
type input "87"
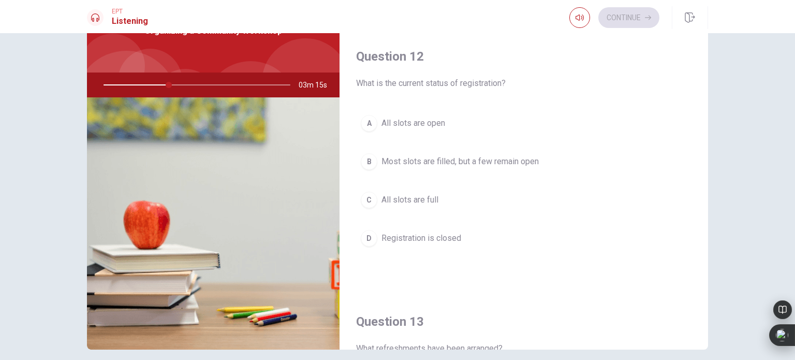
scroll to position [228, 0]
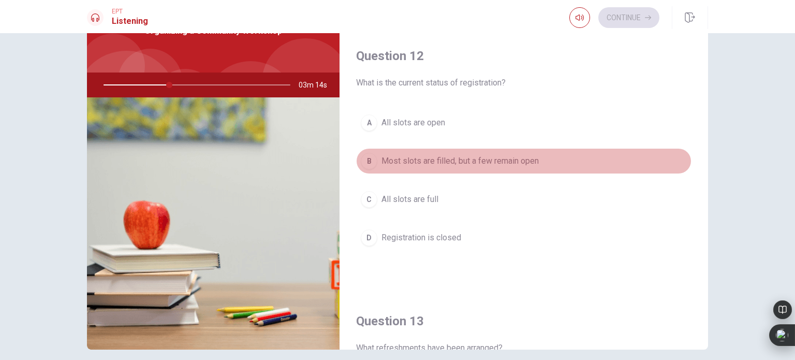
click at [522, 160] on span "Most slots are filled, but a few remain open" at bounding box center [459, 161] width 157 height 12
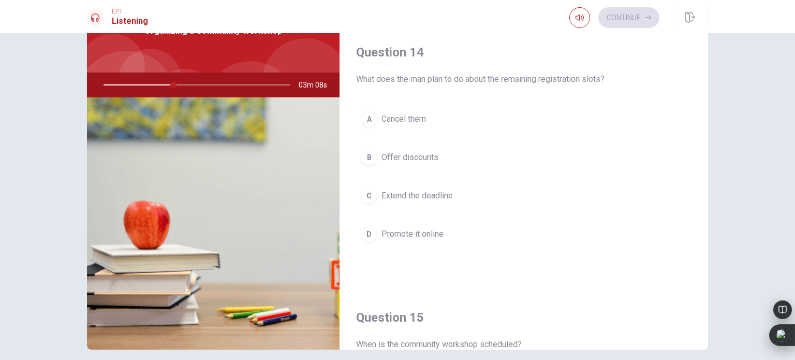
scroll to position [775, 0]
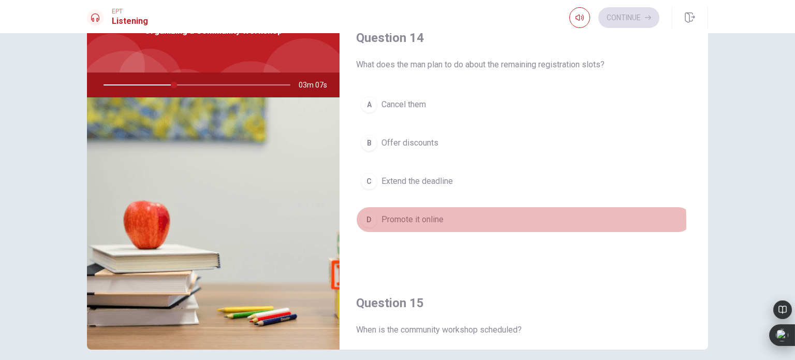
click at [425, 219] on span "Promote it online" at bounding box center [412, 219] width 62 height 12
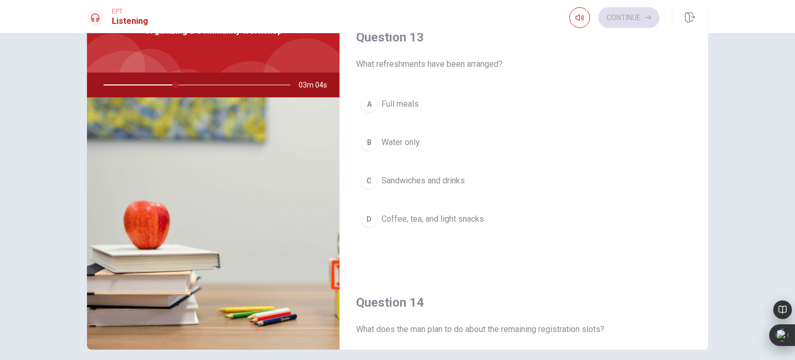
scroll to position [512, 0]
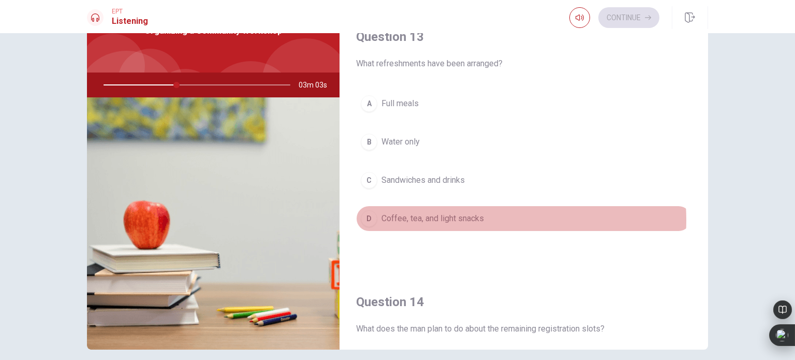
click at [461, 217] on span "Coffee, tea, and light snacks" at bounding box center [432, 218] width 102 height 12
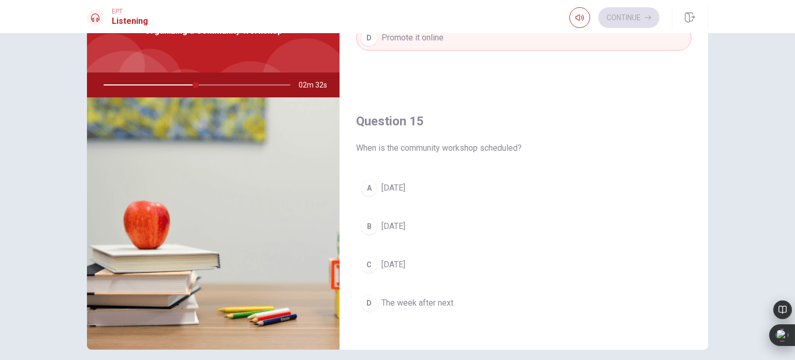
scroll to position [960, 0]
click at [401, 179] on span "[DATE]" at bounding box center [393, 184] width 24 height 12
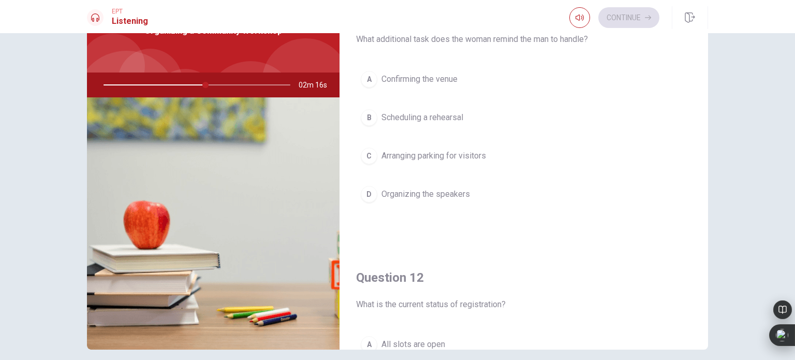
scroll to position [0, 0]
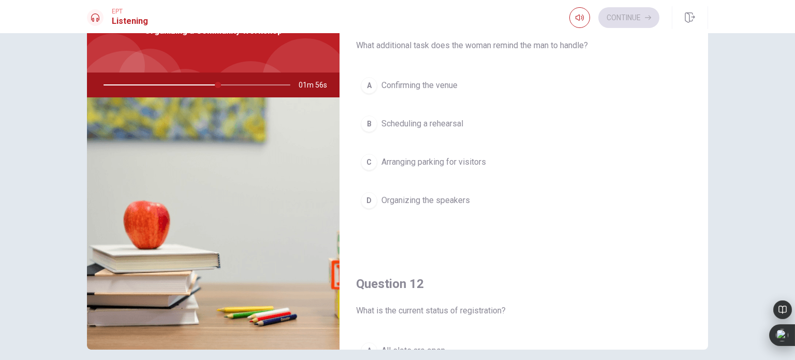
click at [455, 163] on span "Arranging parking for visitors" at bounding box center [433, 162] width 104 height 12
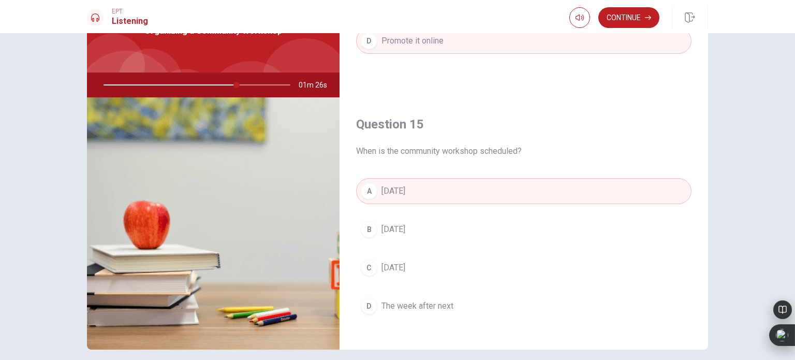
scroll to position [960, 0]
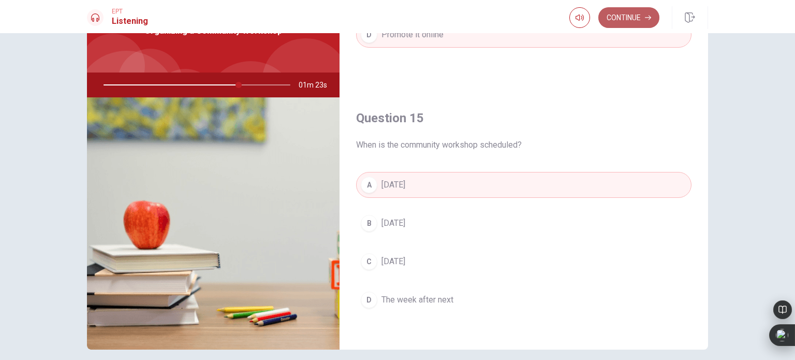
click at [626, 20] on button "Continue" at bounding box center [628, 17] width 61 height 21
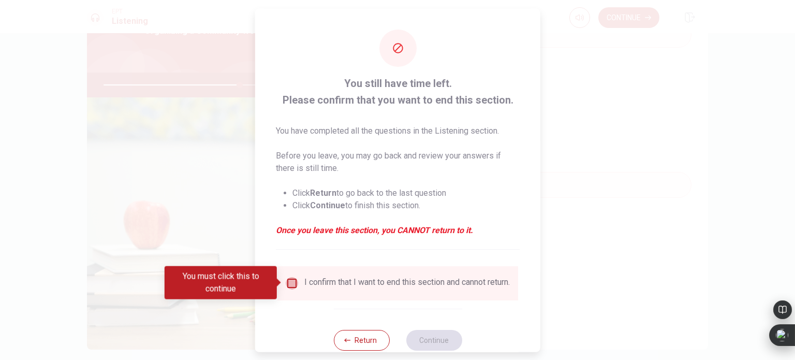
click at [286, 285] on input "You must click this to continue" at bounding box center [292, 282] width 12 height 12
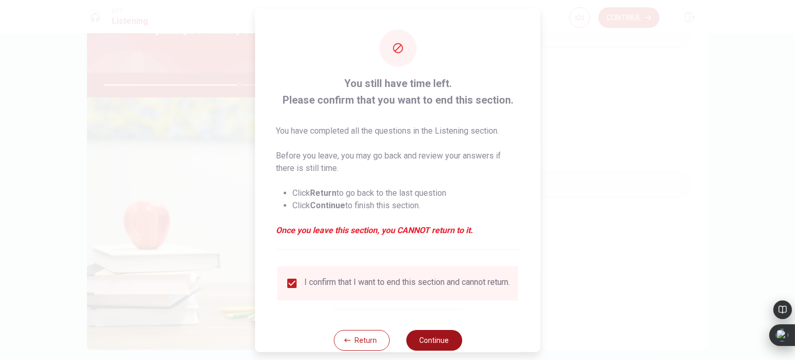
click at [438, 345] on button "Continue" at bounding box center [434, 339] width 56 height 21
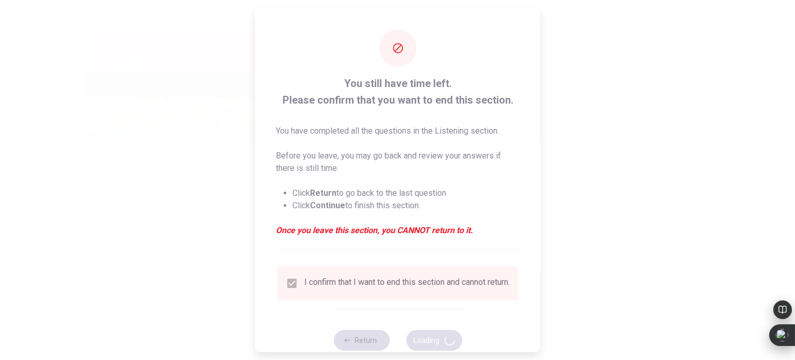
type input "74"
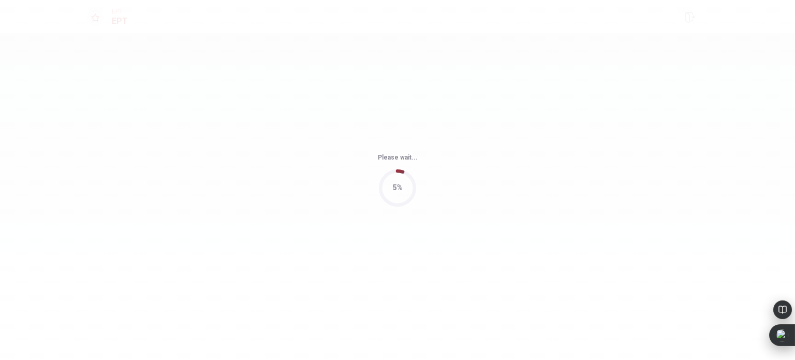
scroll to position [0, 0]
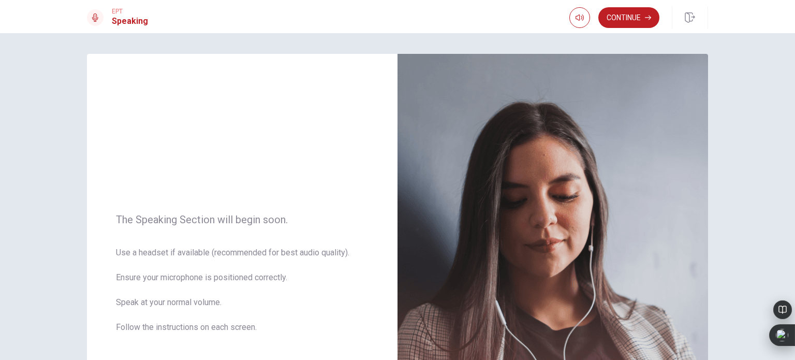
click at [721, 95] on div "The Speaking Section will begin soon. Use a headset if available (recommended f…" at bounding box center [397, 196] width 795 height 326
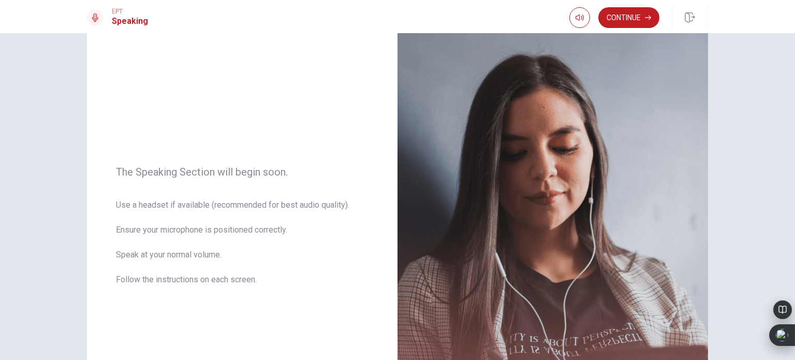
scroll to position [35, 0]
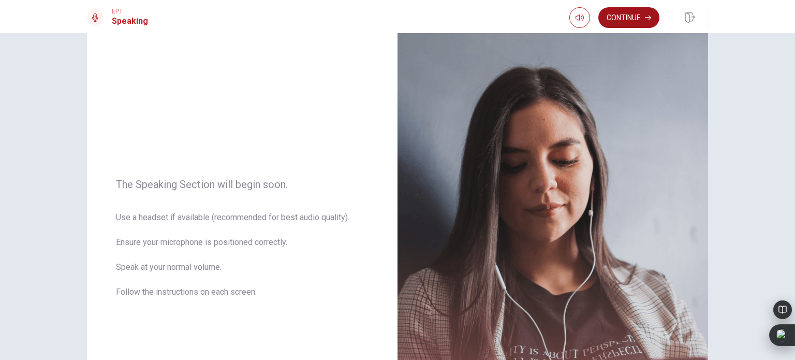
click at [625, 19] on button "Continue" at bounding box center [628, 17] width 61 height 21
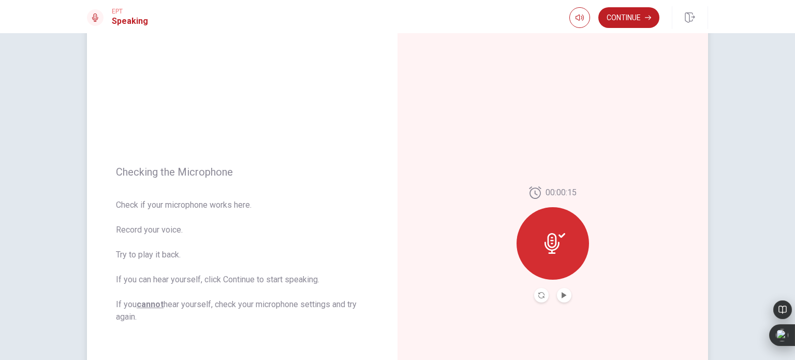
click at [547, 253] on div at bounding box center [552, 243] width 72 height 72
click at [561, 297] on icon "Play Audio" at bounding box center [564, 295] width 6 height 6
click at [538, 296] on icon "Record Again" at bounding box center [541, 295] width 6 height 6
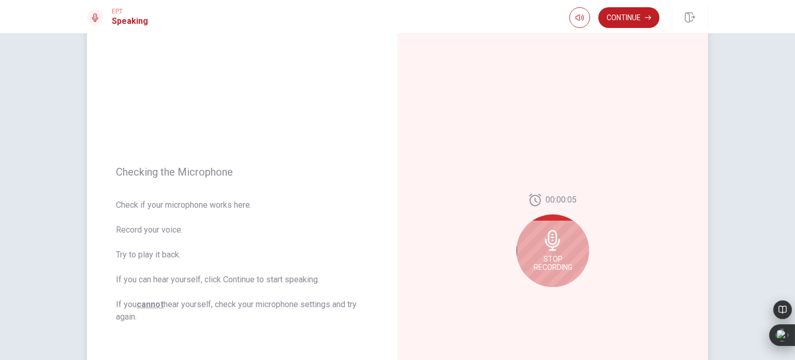
click at [555, 256] on span "Stop Recording" at bounding box center [552, 263] width 39 height 17
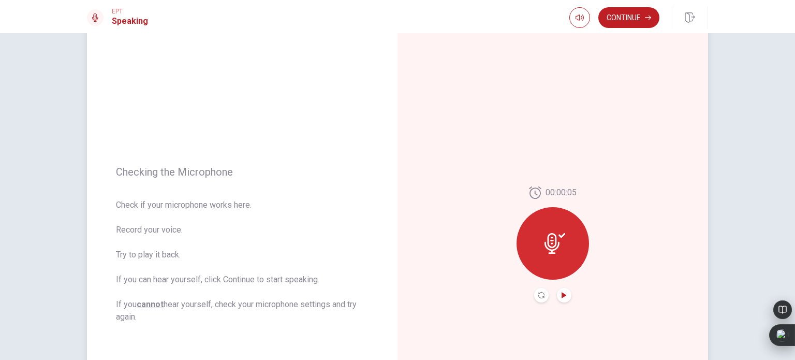
click at [563, 295] on icon "Play Audio" at bounding box center [564, 295] width 6 height 6
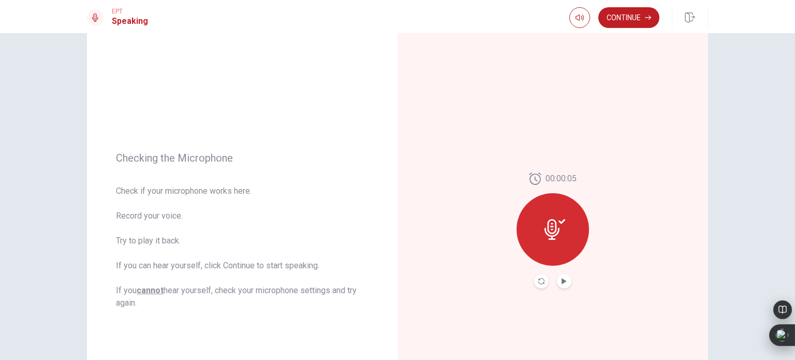
scroll to position [47, 0]
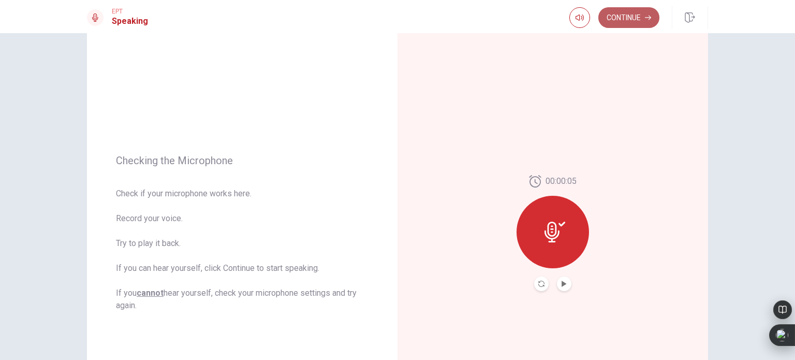
click at [623, 20] on button "Continue" at bounding box center [628, 17] width 61 height 21
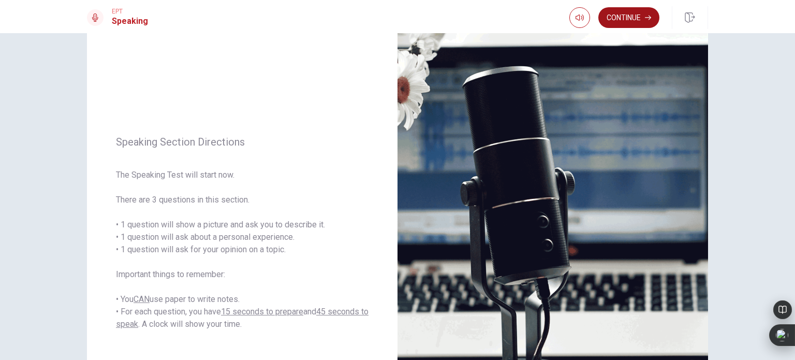
click at [617, 18] on button "Continue" at bounding box center [628, 17] width 61 height 21
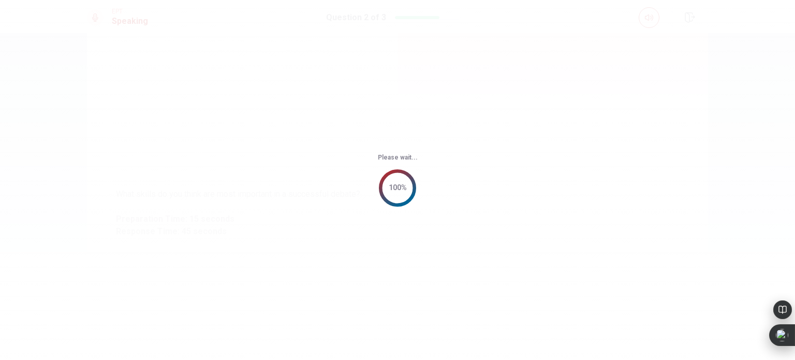
scroll to position [0, 0]
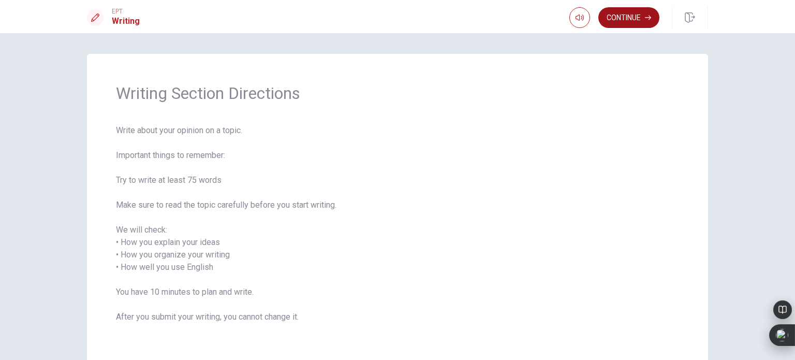
click at [618, 20] on button "Continue" at bounding box center [628, 17] width 61 height 21
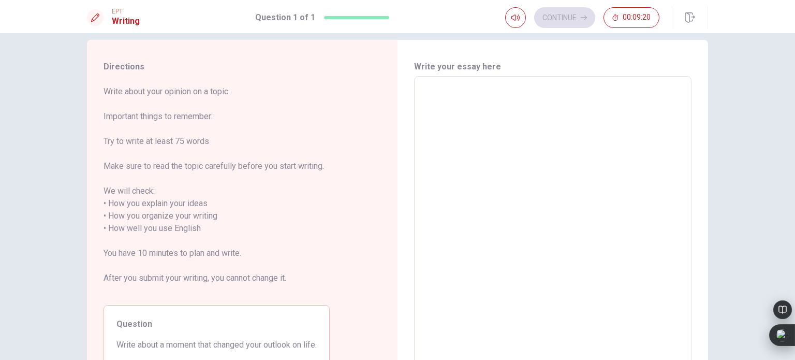
scroll to position [6, 0]
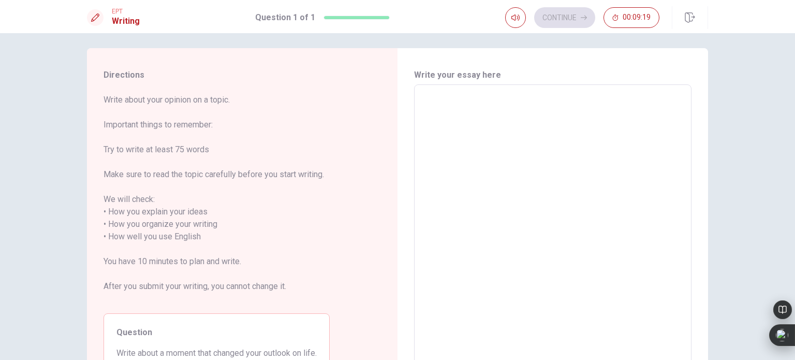
click at [470, 102] on textarea at bounding box center [552, 230] width 263 height 275
type textarea "W"
type textarea "x"
type textarea "Wh"
type textarea "x"
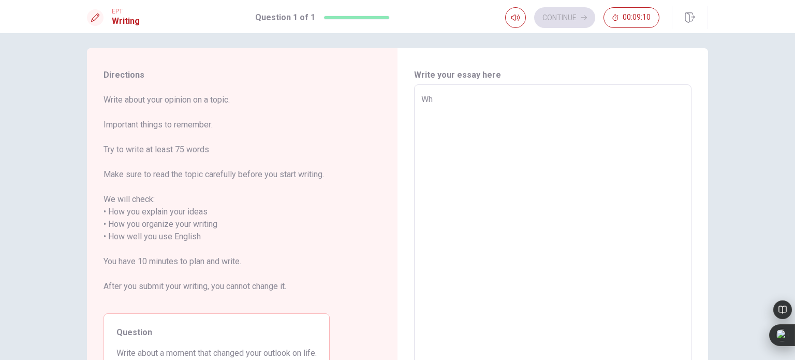
type textarea "Whe"
type textarea "x"
type textarea "When"
type textarea "x"
type textarea "When"
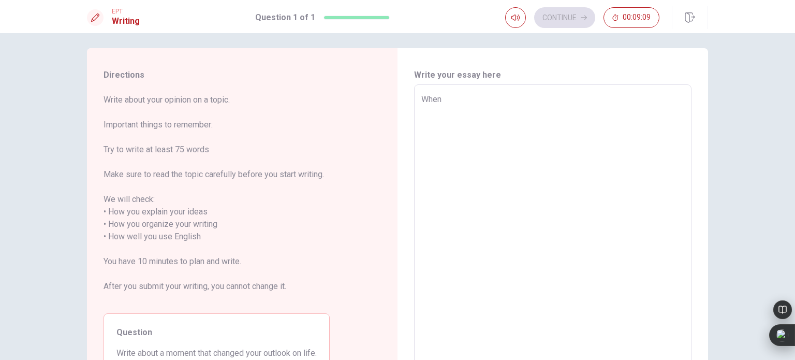
type textarea "x"
type textarea "When I"
type textarea "x"
type textarea "When I"
type textarea "x"
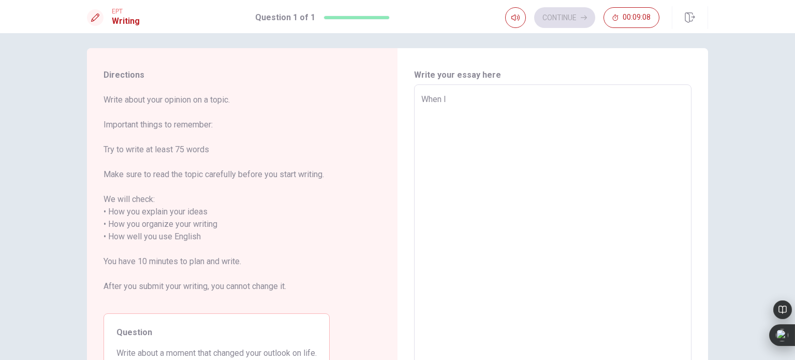
type textarea "When I g"
type textarea "x"
type textarea "When I go"
type textarea "x"
type textarea "When I got"
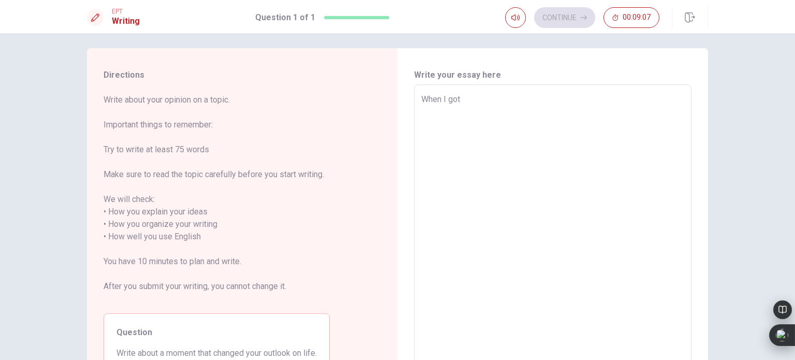
type textarea "x"
type textarea "When I got"
type textarea "x"
type textarea "When I got a"
type textarea "x"
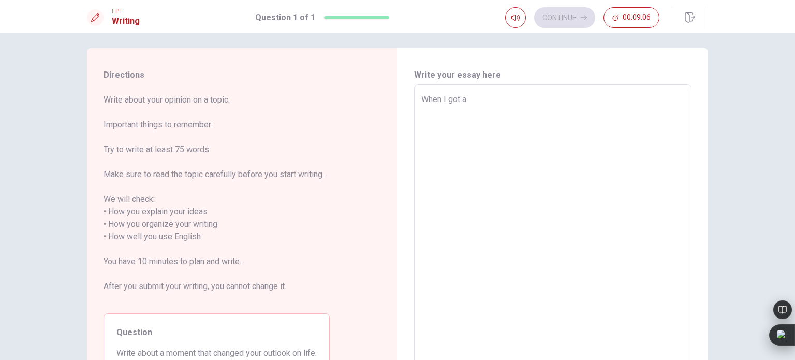
type textarea "When I got an"
type textarea "x"
type textarea "When I got and"
type textarea "x"
type textarea "When I got and"
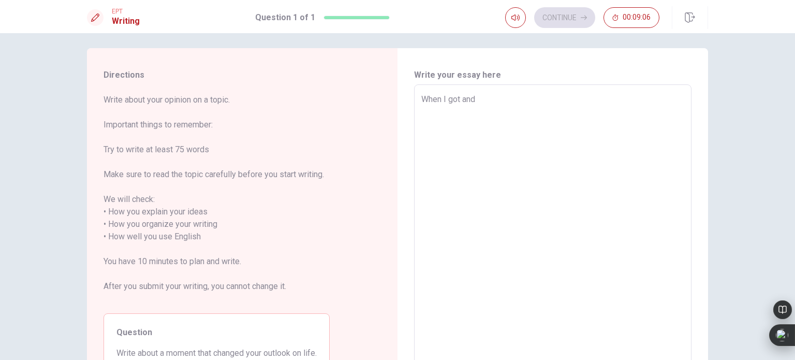
type textarea "x"
type textarea "When I got and I"
type textarea "x"
type textarea "When I got and In"
type textarea "x"
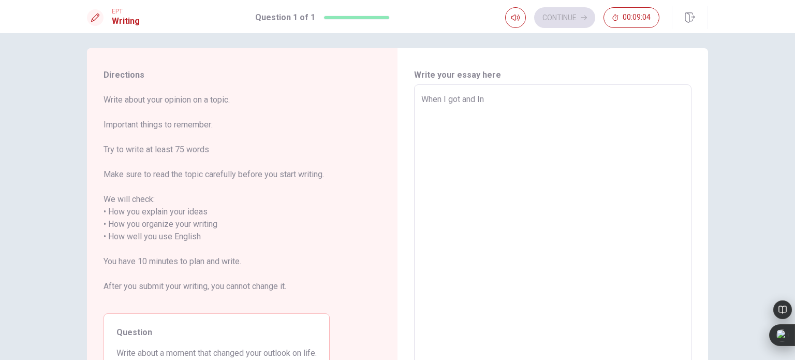
type textarea "When I got and Inj"
type textarea "x"
type textarea "When I got and Inju"
type textarea "x"
type textarea "When I got and Injur"
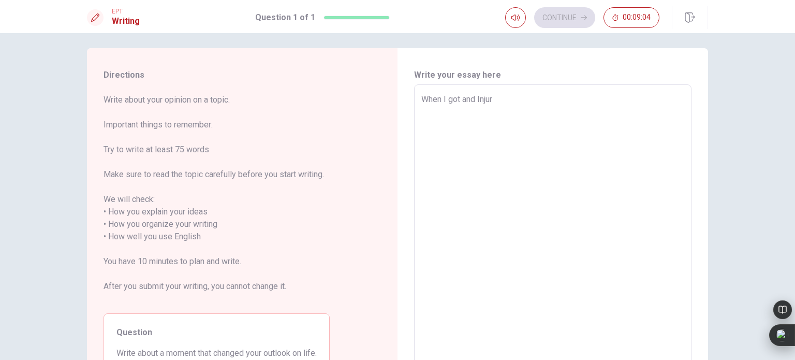
type textarea "x"
type textarea "When I got and Injure"
type textarea "x"
type textarea "When I got and Injured"
type textarea "x"
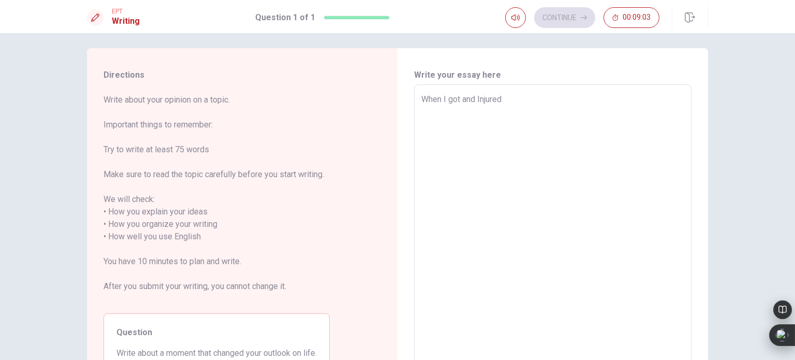
type textarea "When I got and Injured"
type textarea "x"
type textarea "When I got and Injured i"
type textarea "x"
type textarea "When I got and Injured in"
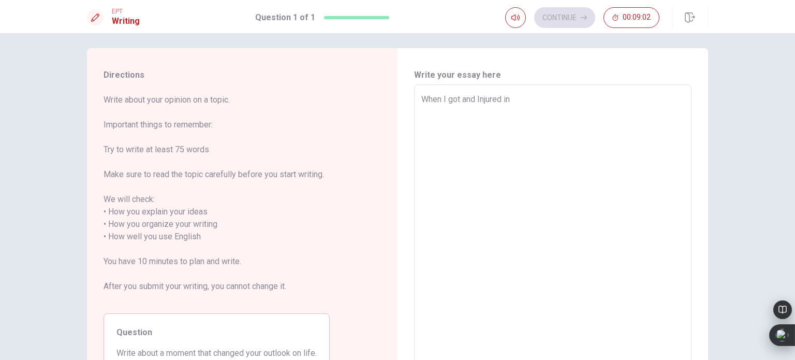
type textarea "x"
type textarea "When I got and Injured in"
type textarea "x"
type textarea "When I got and Injured in M"
type textarea "x"
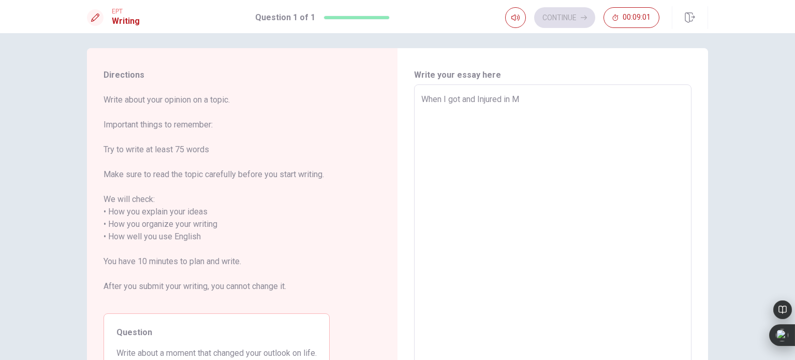
type textarea "When I got and Injured in My"
type textarea "x"
type textarea "When I got and Injured in My"
type textarea "x"
type textarea "When I got and Injured in My l"
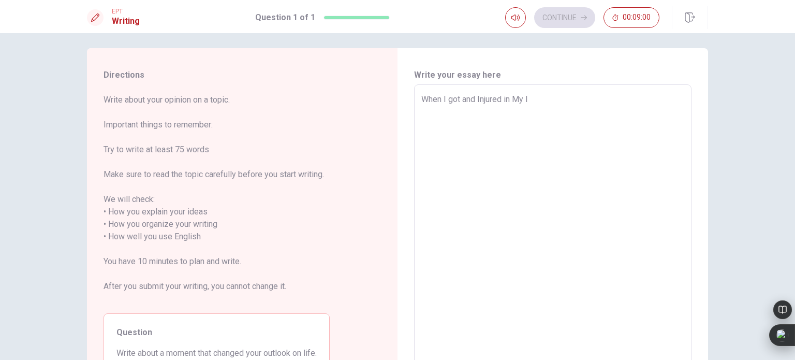
type textarea "x"
type textarea "When I got and Injured in My le"
type textarea "x"
type textarea "When I got and Injured in My leg"
type textarea "x"
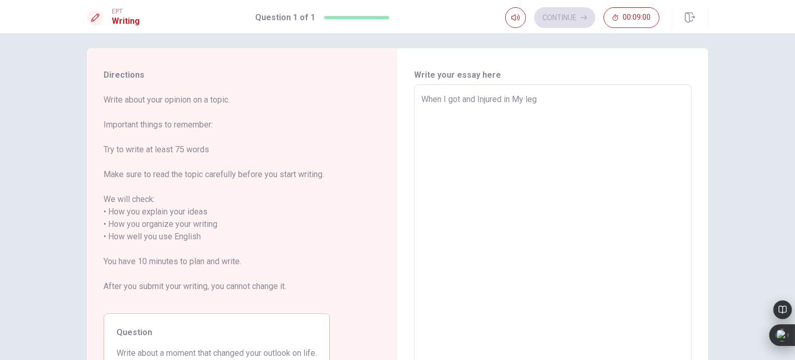
type textarea "When I got and Injured in My leg"
type textarea "x"
type textarea "When I got and Injured in My leg"
type textarea "x"
type textarea "When I got and Injured in My leg A"
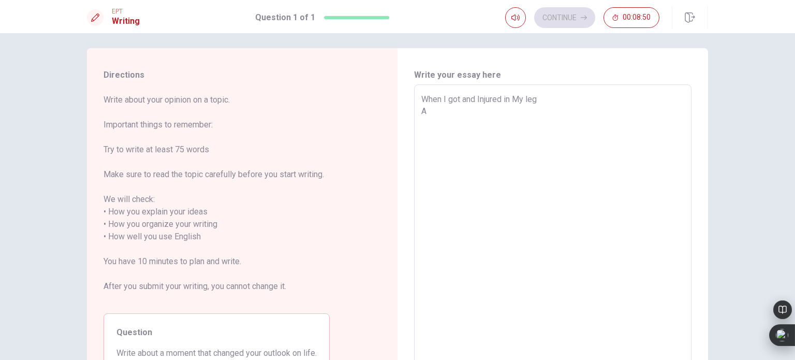
type textarea "x"
type textarea "When I got and Injured in My leg Af"
type textarea "x"
type textarea "When I got and Injured in My leg Aft"
type textarea "x"
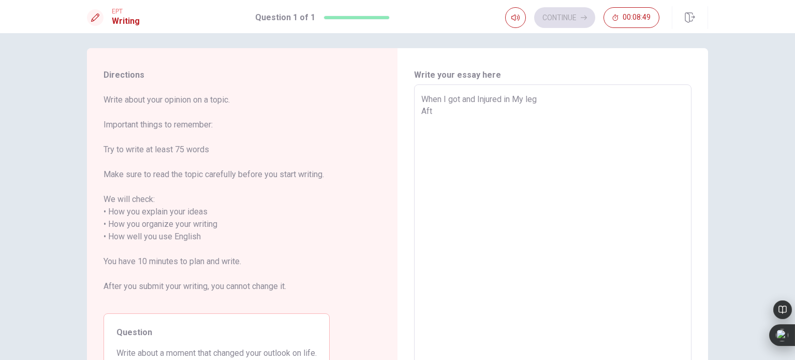
type textarea "When I got and Injured in My leg Afte"
type textarea "x"
type textarea "When I got and Injured in My leg After"
type textarea "x"
type textarea "When I got and Injured in My leg After"
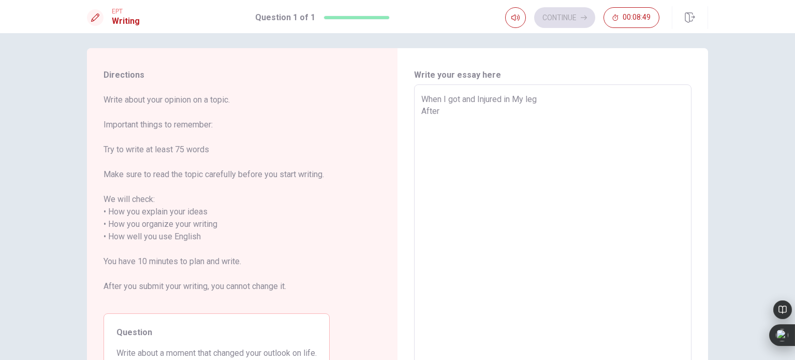
type textarea "x"
type textarea "When I got and Injured in My leg After a"
type textarea "x"
type textarea "When I got and Injured in My leg After a"
type textarea "x"
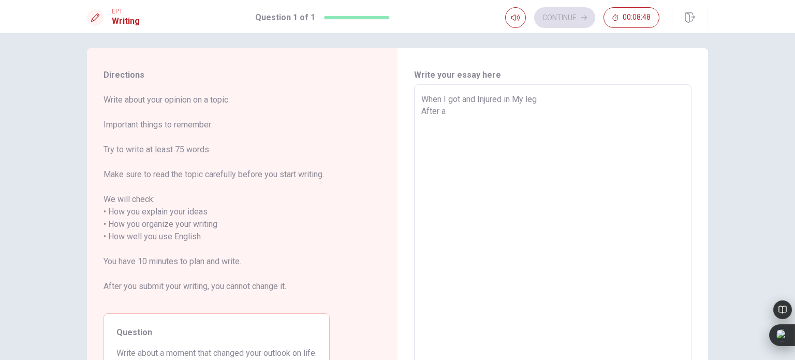
type textarea "When I got and Injured in My leg After a l"
type textarea "x"
type textarea "When I got and Injured in My leg After a lo"
type textarea "x"
type textarea "When I got and Injured in My leg After a lon"
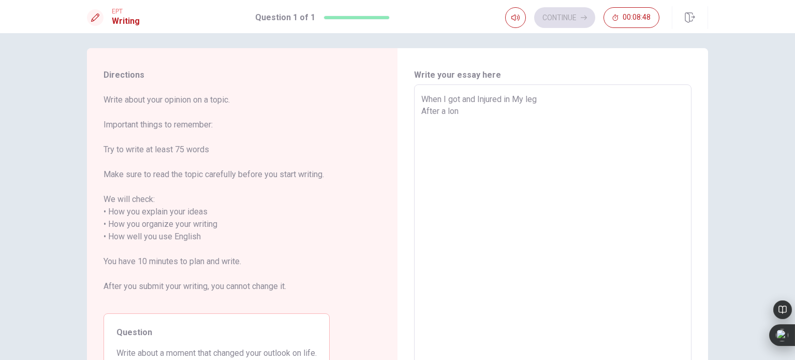
type textarea "x"
type textarea "When I got and Injured in My leg After a lond"
type textarea "x"
type textarea "When I got and Injured in My leg After a lond"
type textarea "x"
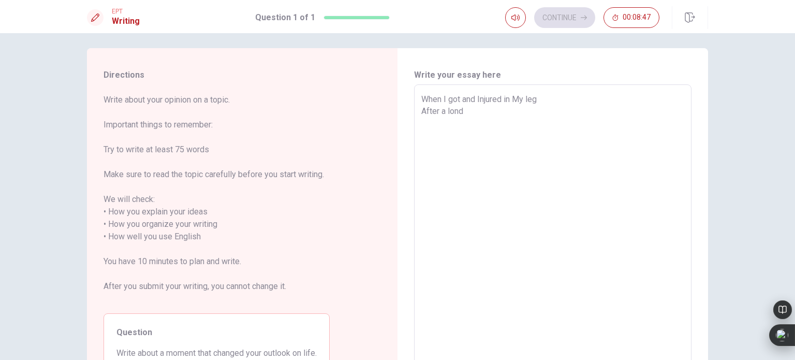
type textarea "When I got and Injured in My leg After a lond"
type textarea "x"
type textarea "When I got and Injured in My leg After a lon"
type textarea "x"
type textarea "When I got and Injured in My leg After a long"
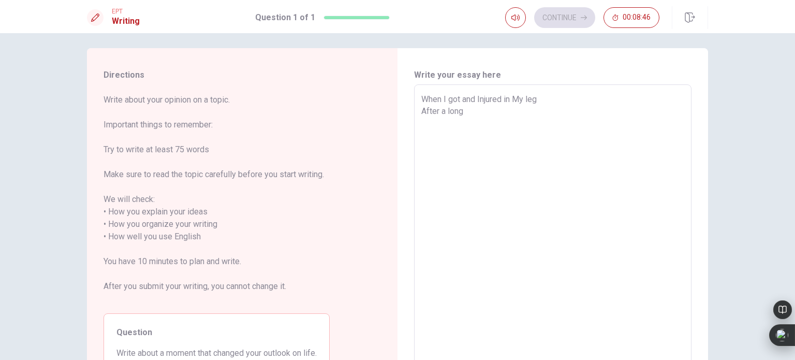
type textarea "x"
type textarea "When I got and Injured in My leg After a long"
type textarea "x"
type textarea "When I got and Injured in My leg After a long t"
type textarea "x"
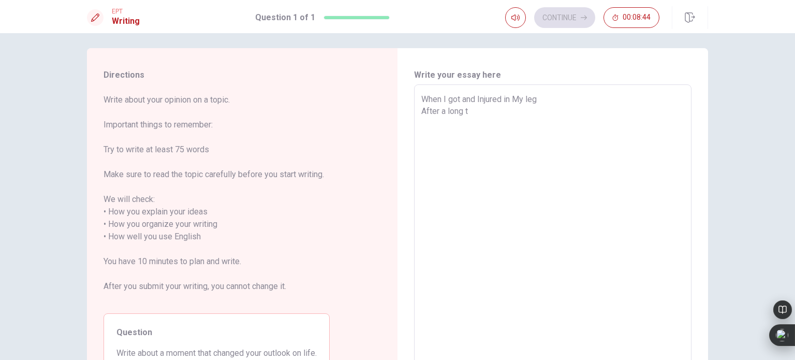
type textarea "When I got and Injured in My leg After a long ti"
type textarea "x"
type textarea "When I got and Injured in My leg After a [PERSON_NAME]"
type textarea "x"
type textarea "When I got and Injured in My leg After a long time"
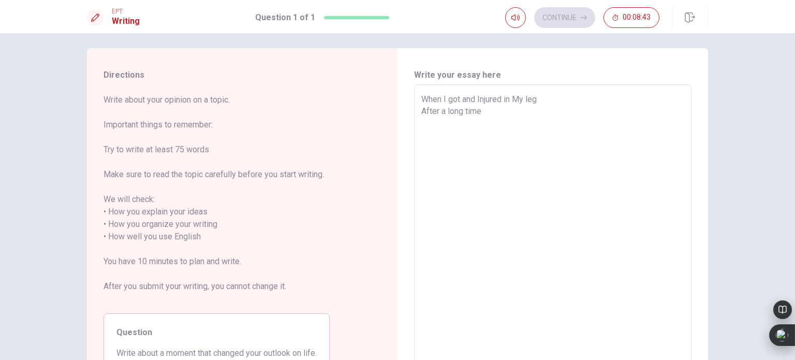
type textarea "x"
type textarea "When I got and Injured in My leg After a long time"
type textarea "x"
type textarea "When I got and Injured in My leg After a long time w"
type textarea "x"
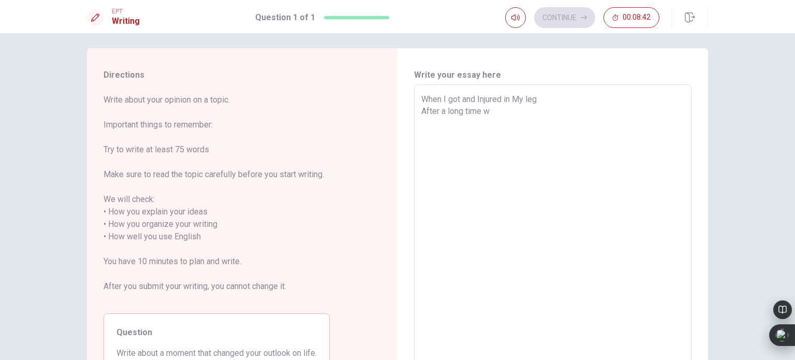
type textarea "When I got and Injured in My leg After a long time wo"
type textarea "x"
type textarea "When I got and Injured in My leg After a long time w"
type textarea "x"
type textarea "When I got and Injured in My leg After a long time wi"
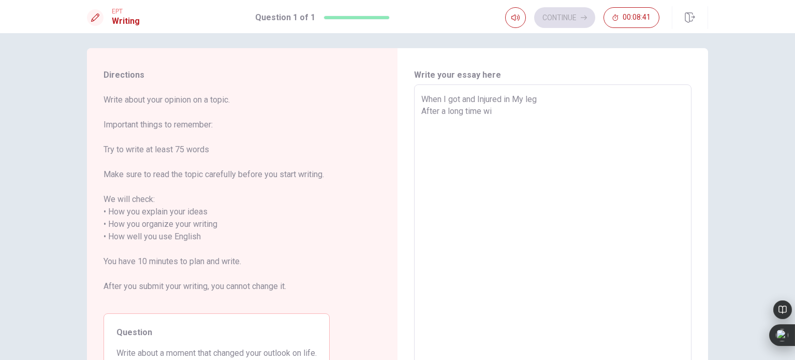
type textarea "x"
type textarea "When I got and Injured in My leg After a long time w"
type textarea "x"
type textarea "When I got and Injured in My leg After a long time"
type textarea "x"
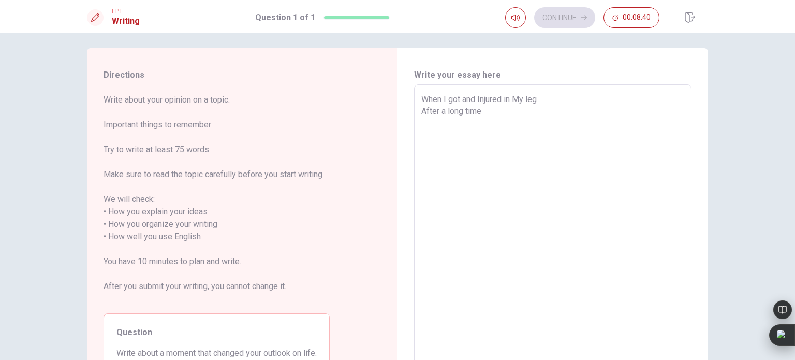
type textarea "When I got and Injured in My leg After a long time"
type textarea "x"
type textarea "When I got and Injured in My leg After a [PERSON_NAME]"
type textarea "x"
type textarea "When I got and Injured in My leg After a long ti"
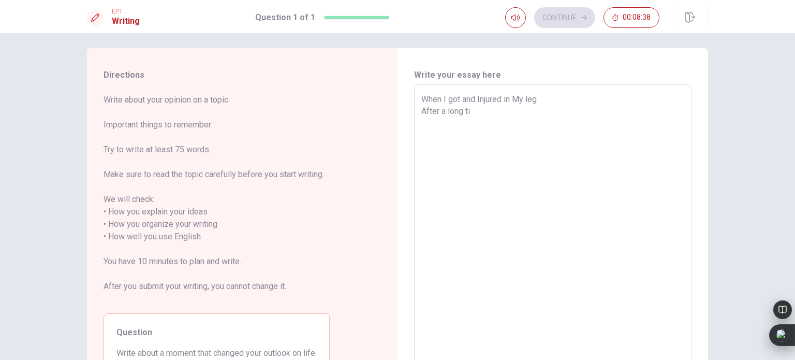
type textarea "x"
type textarea "When I got and Injured in My leg After a long t"
type textarea "x"
type textarea "When I got and Injured in My leg After a long"
type textarea "x"
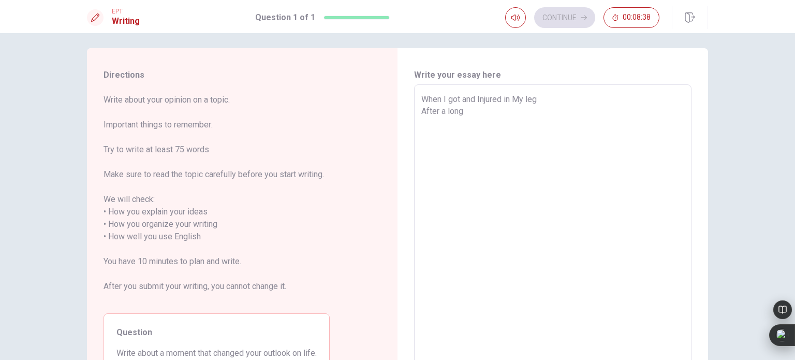
type textarea "When I got and Injured in My leg After a long"
type textarea "x"
type textarea "When I got and Injured in My leg After a lon"
type textarea "x"
type textarea "When I got and Injured in My leg After a lo"
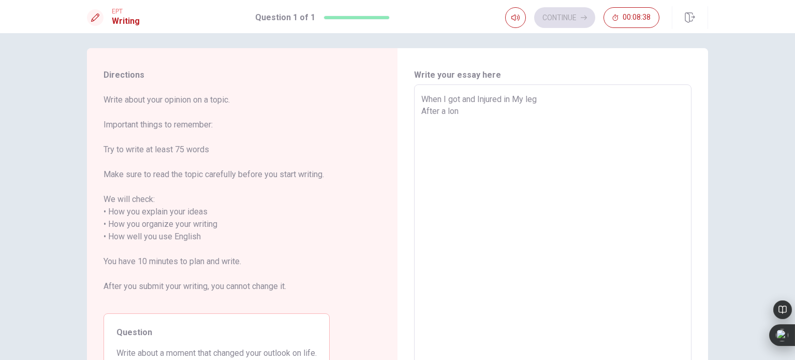
type textarea "x"
type textarea "When I got and Injured in My leg After a l"
type textarea "x"
type textarea "When I got and Injured in My leg After a"
type textarea "x"
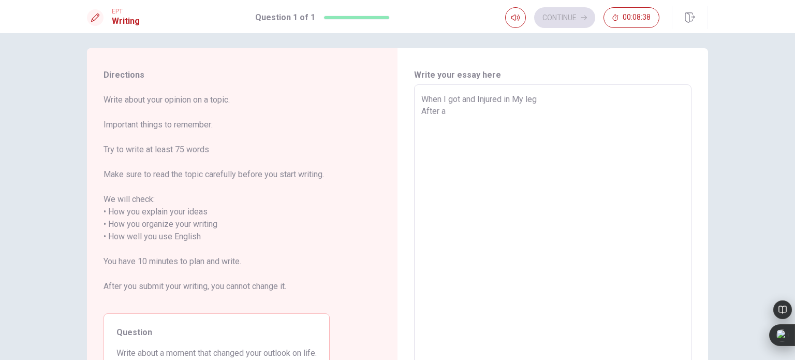
type textarea "When I got and Injured in My leg After a"
type textarea "x"
type textarea "When I got and Injured in My leg After"
type textarea "x"
type textarea "When I got and Injured in My leg After t"
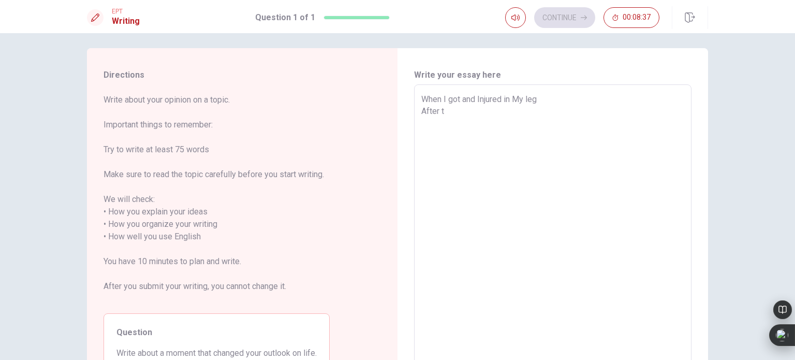
type textarea "x"
type textarea "When I got and Injured in My leg After th"
type textarea "x"
type textarea "When I got and Injured in My leg After the"
type textarea "x"
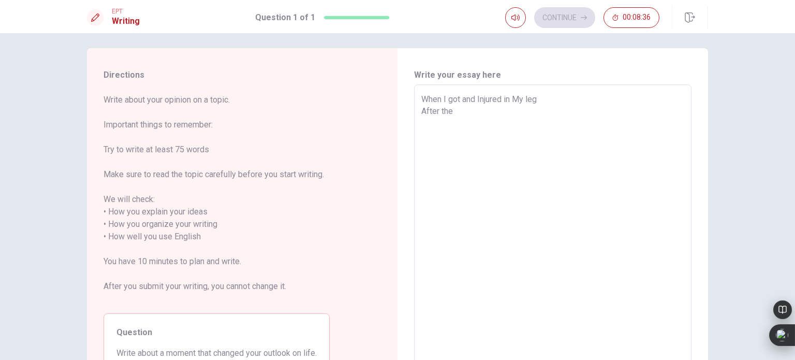
type textarea "When I got and Injured in My leg After the"
type textarea "x"
type textarea "When I got and Injured in My leg After the C"
type textarea "x"
type textarea "When I got and Injured in My leg After the Co"
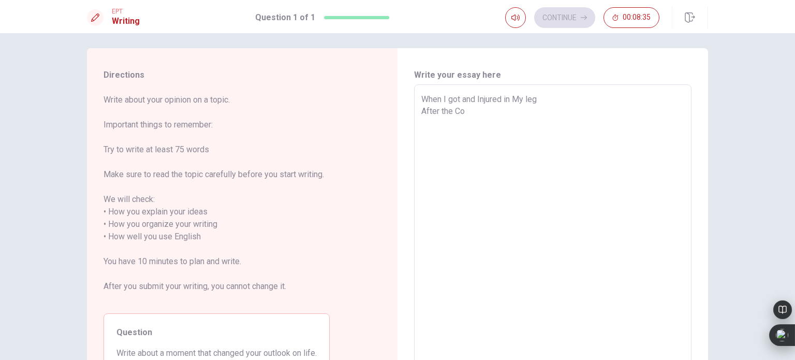
type textarea "x"
type textarea "When I got and Injured in My leg After the Cov"
type textarea "x"
type textarea "When I got and Injured in My leg After the Covi"
type textarea "x"
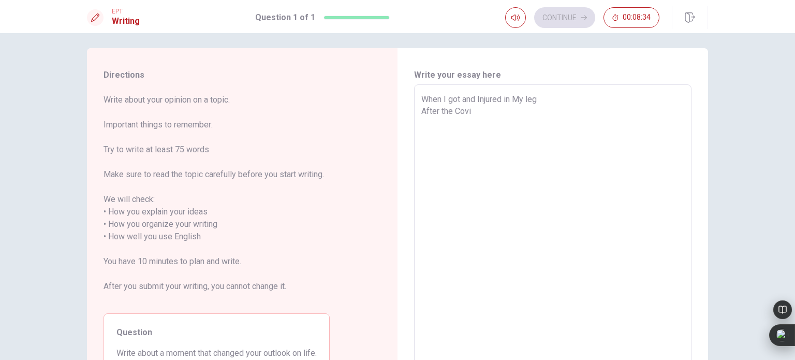
type textarea "When I got and Injured in My leg After the Covid"
type textarea "x"
type textarea "When I got and Injured in My leg After the Covid"
type textarea "x"
type textarea "When I got and Injured in My leg After the Covid w"
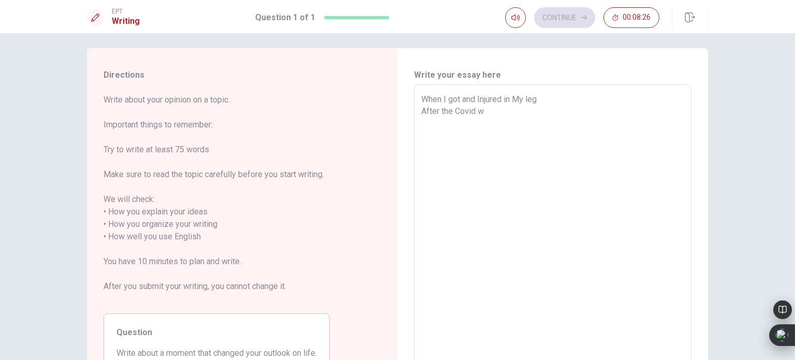
type textarea "x"
type textarea "When I got and Injured in My leg After the Covid wh"
type textarea "x"
type textarea "When I got and Injured in My leg After the Covid whe"
type textarea "x"
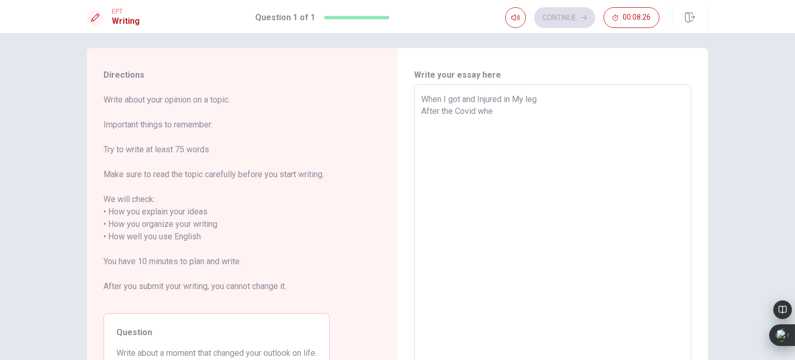
type textarea "When I got and Injured in My leg After the Covid when"
type textarea "x"
type textarea "When I got and Injured in My leg After the Covid when"
type textarea "x"
click at [545, 99] on textarea "When I got and Injured in My leg After the Covid when" at bounding box center [552, 230] width 263 height 275
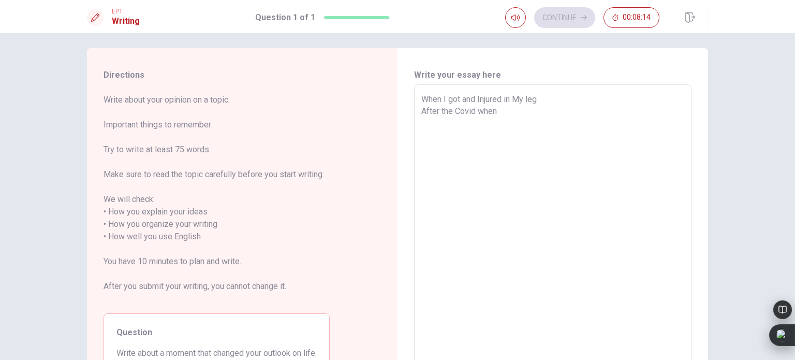
type textarea "When I got and Injured in My leg After the Covid when"
type textarea "x"
type textarea "When I got and Injured in My leg: After the Covid when"
click at [471, 98] on textarea "When I got and Injured in My leg: After the Covid when" at bounding box center [552, 230] width 263 height 275
type textarea "x"
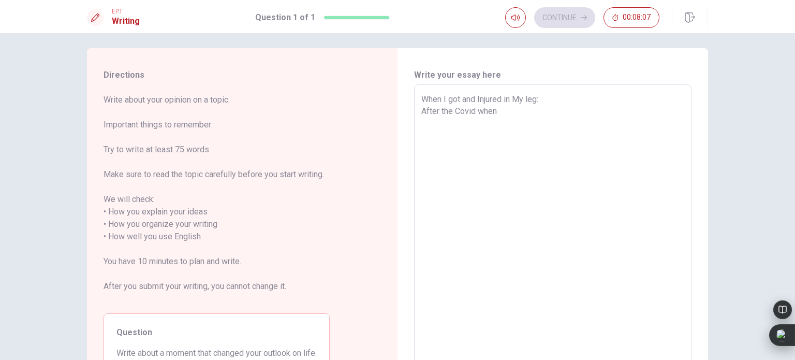
type textarea "When I got an Injured in My leg: After the Covid when"
type textarea "x"
type textarea "When I got a Injured in My leg: After the Covid when"
type textarea "x"
type textarea "When I got Injured in My leg: After the Covid when"
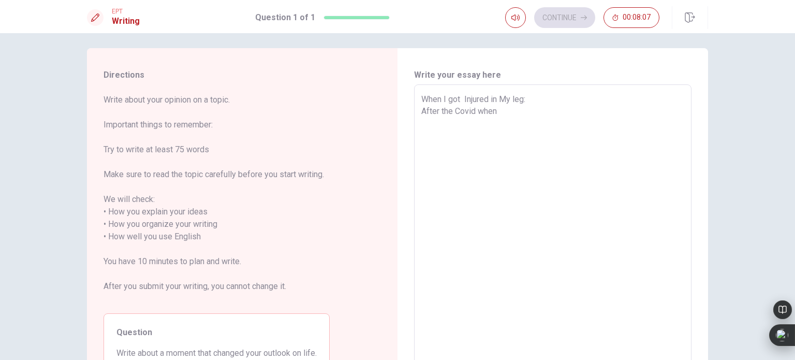
type textarea "x"
type textarea "When I got Injured in My leg: After the Covid when"
type textarea "x"
type textarea "When I go Injured in My leg: After the Covid when"
type textarea "x"
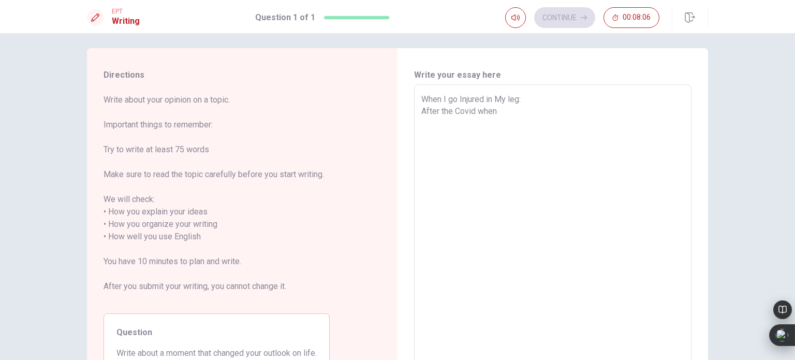
type textarea "When I g Injured in My leg: After the Covid when"
type textarea "x"
type textarea "When I Injured in My leg: After the Covid when"
type textarea "x"
type textarea "When I Injured in My leg: After the Covid when"
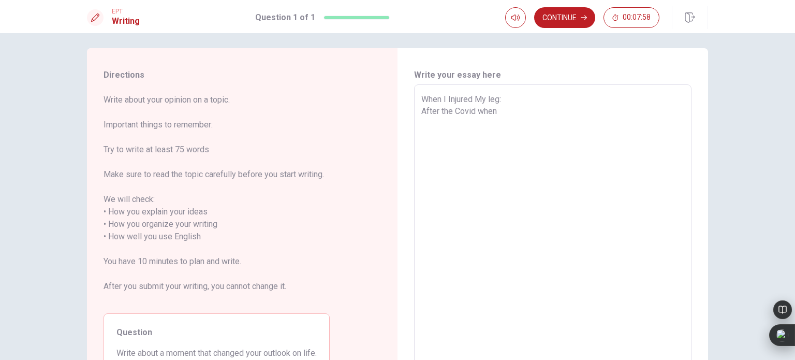
click at [505, 111] on textarea "When I Injured My leg: After the Covid when" at bounding box center [552, 230] width 263 height 275
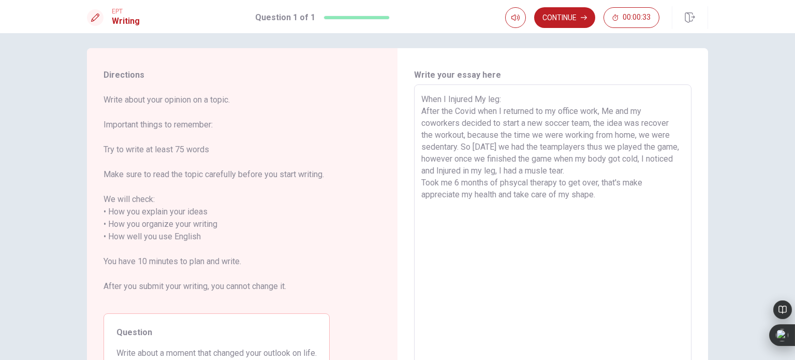
click at [657, 186] on textarea "When I Injured My leg: After the Covid when I returned to my office work, Me an…" at bounding box center [552, 230] width 263 height 275
click at [604, 198] on textarea "When I Injured My leg: After the Covid when I returned to my office work, Me an…" at bounding box center [552, 230] width 263 height 275
click at [571, 196] on textarea "When I Injured My leg: After the Covid when I returned to my office work, Me an…" at bounding box center [552, 230] width 263 height 275
click at [638, 196] on textarea "When I Injured My leg: After the Covid when I returned to my office work, Me an…" at bounding box center [552, 230] width 263 height 275
click at [508, 181] on textarea "When I Injured My leg: After the Covid when I returned to my office work, Me an…" at bounding box center [552, 230] width 263 height 275
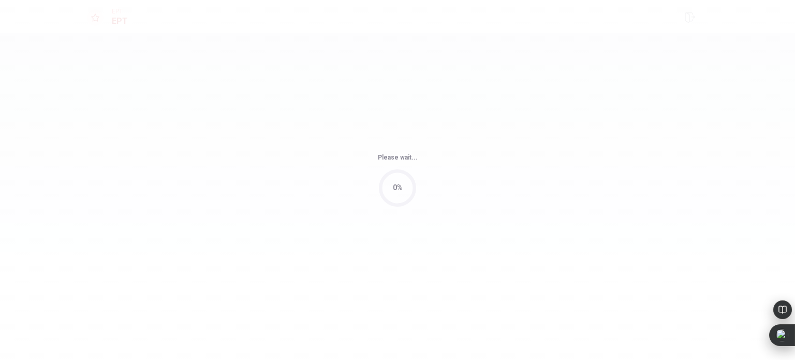
scroll to position [0, 0]
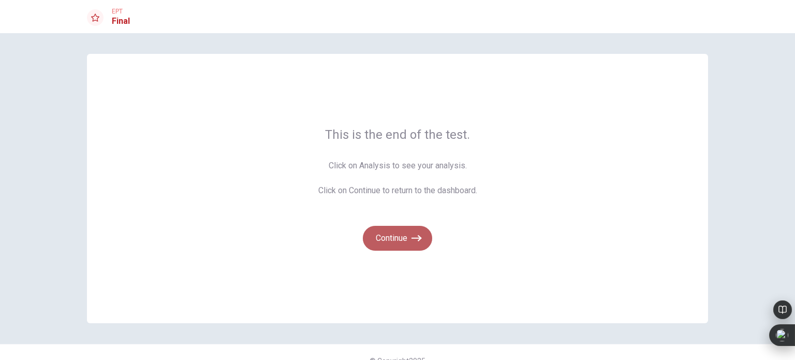
click at [392, 244] on button "Continue" at bounding box center [397, 238] width 69 height 25
